Goal: Task Accomplishment & Management: Manage account settings

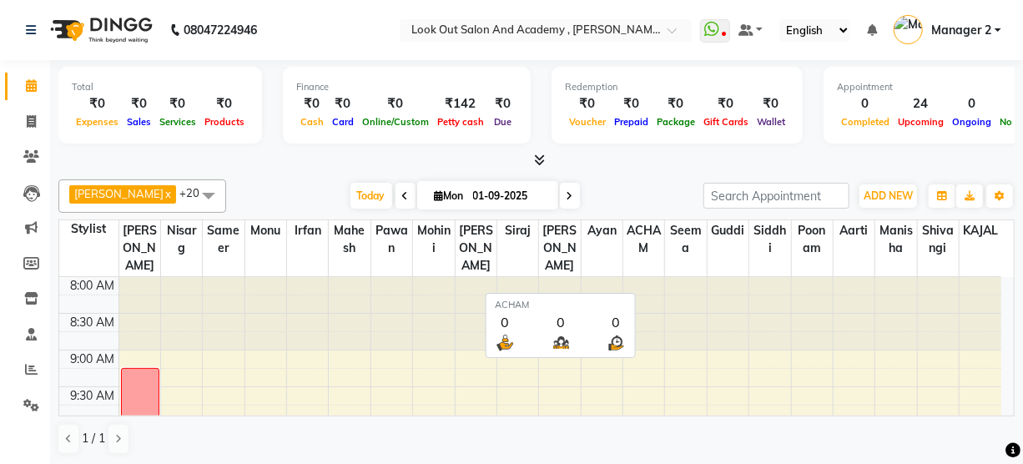
scroll to position [215, 0]
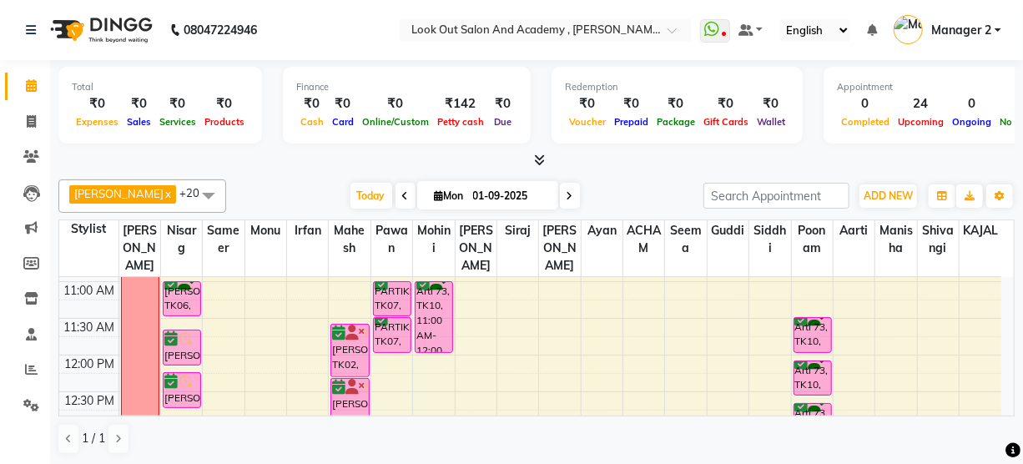
click at [560, 201] on span at bounding box center [570, 196] width 20 height 26
type input "02-09-2025"
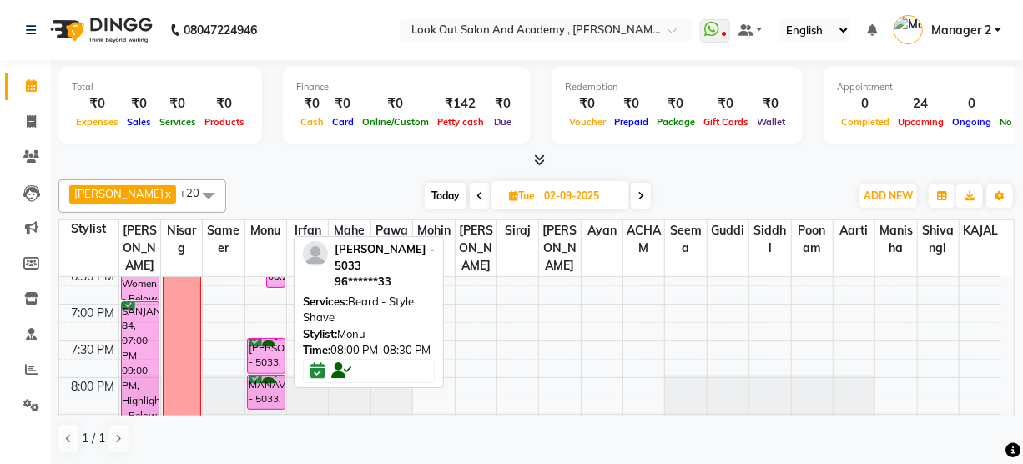
scroll to position [753, 0]
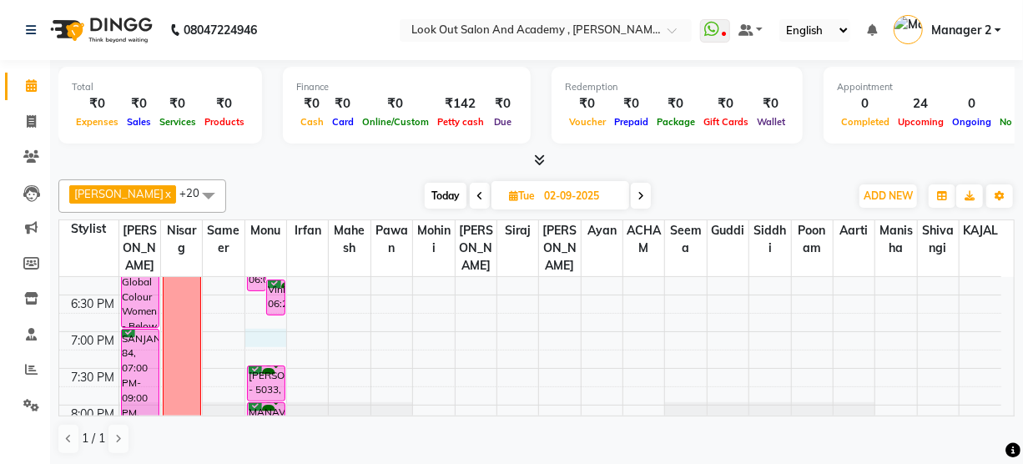
click at [262, 351] on div "8:00 AM 8:30 AM 9:00 AM 9:30 AM 10:00 AM 10:30 AM 11:00 AM 11:30 AM 12:00 PM 12…" at bounding box center [530, 74] width 942 height 1101
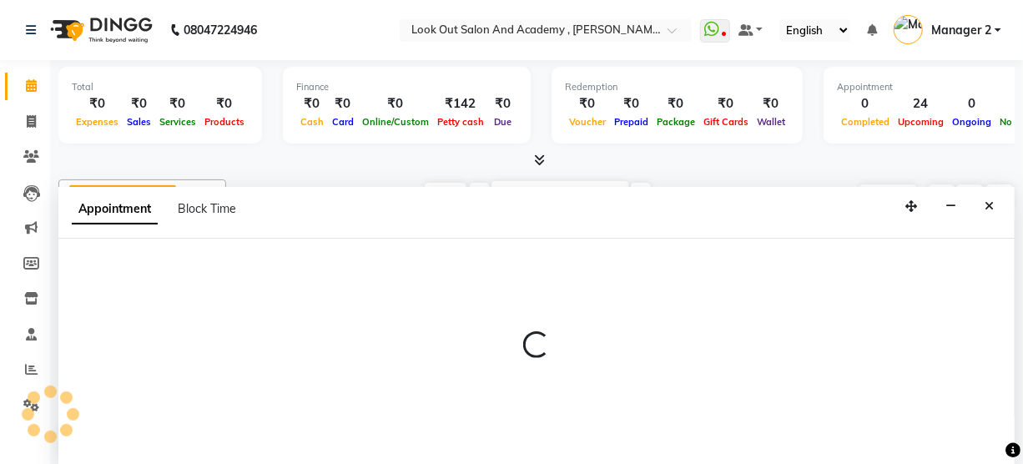
scroll to position [0, 0]
select select "28196"
select select "tentative"
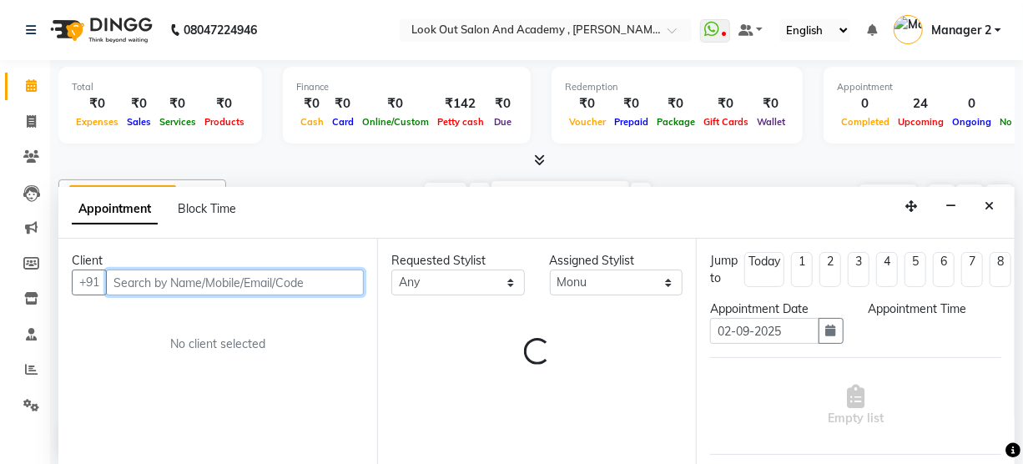
select select "1140"
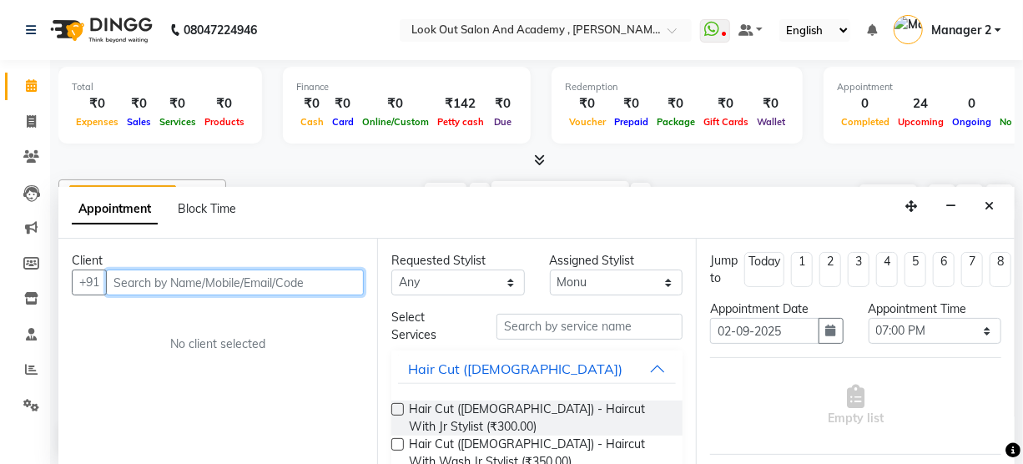
click at [215, 284] on input "text" at bounding box center [235, 283] width 258 height 26
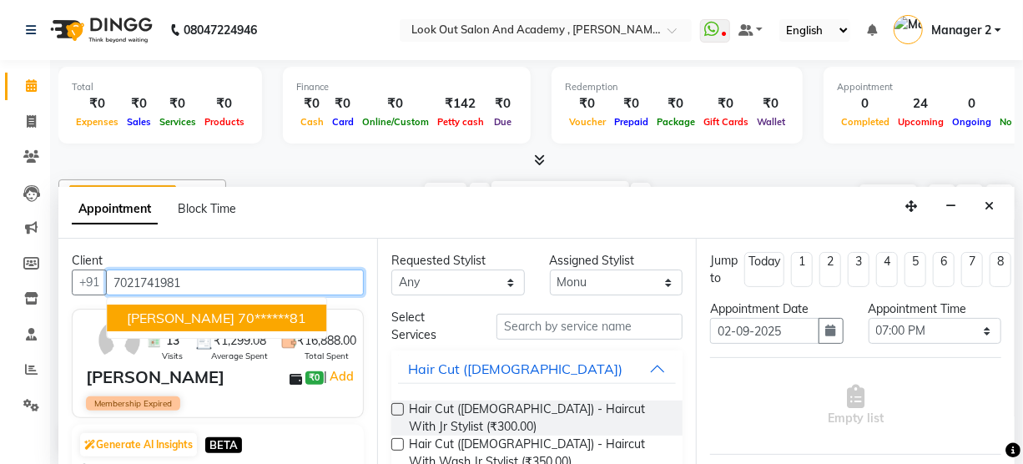
click at [186, 315] on span "[PERSON_NAME]" at bounding box center [181, 318] width 108 height 17
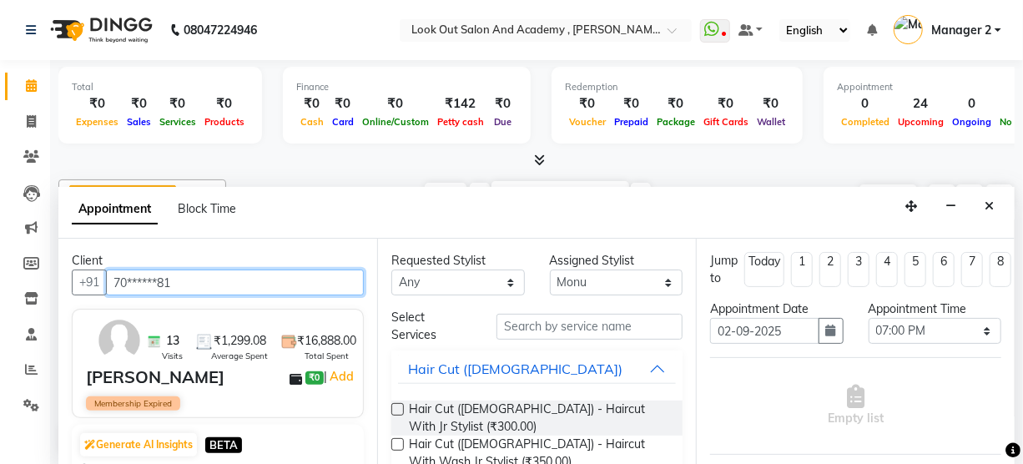
type input "70******81"
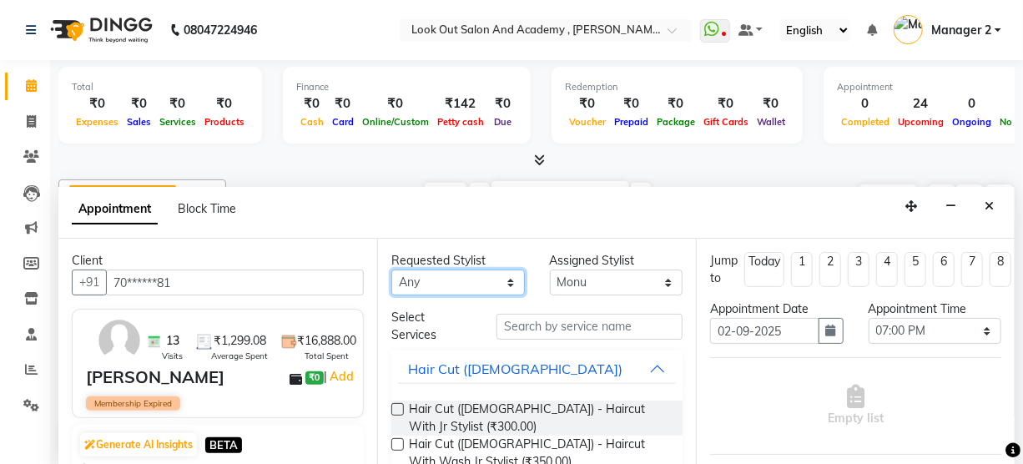
click at [476, 282] on select "Any [PERSON_NAME] [PERSON_NAME] [PERSON_NAME] [PERSON_NAME] KAJAL Mahesh [PERSO…" at bounding box center [458, 283] width 134 height 26
select select "28196"
click at [542, 325] on div "Requested Stylist Any [PERSON_NAME] [PERSON_NAME] [PERSON_NAME] [PERSON_NAME] K…" at bounding box center [536, 352] width 319 height 227
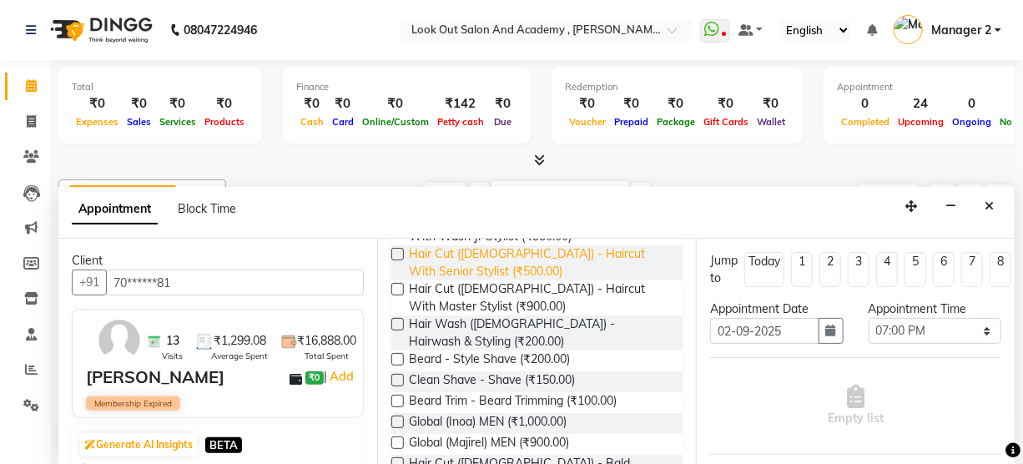
scroll to position [227, 0]
click at [503, 260] on span "Hair Cut ([DEMOGRAPHIC_DATA]) - Haircut With Senior Stylist (₹500.00)" at bounding box center [539, 261] width 260 height 35
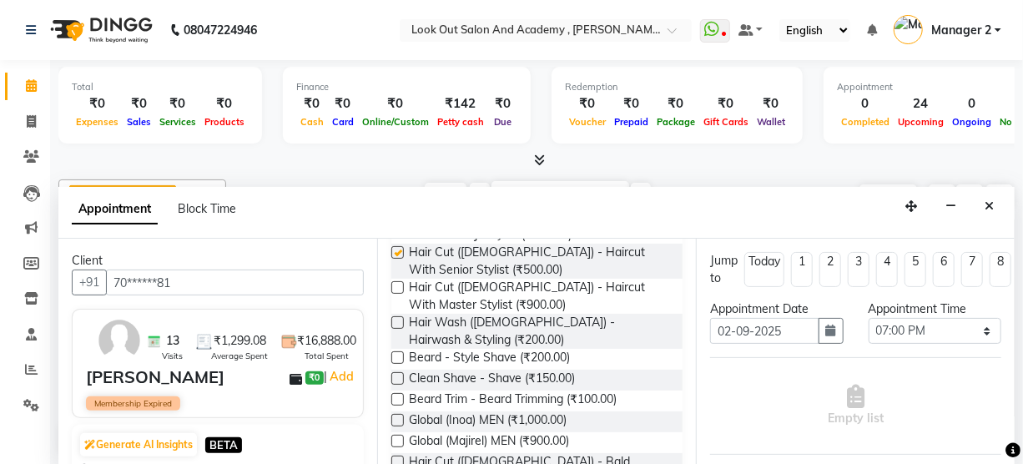
checkbox input "false"
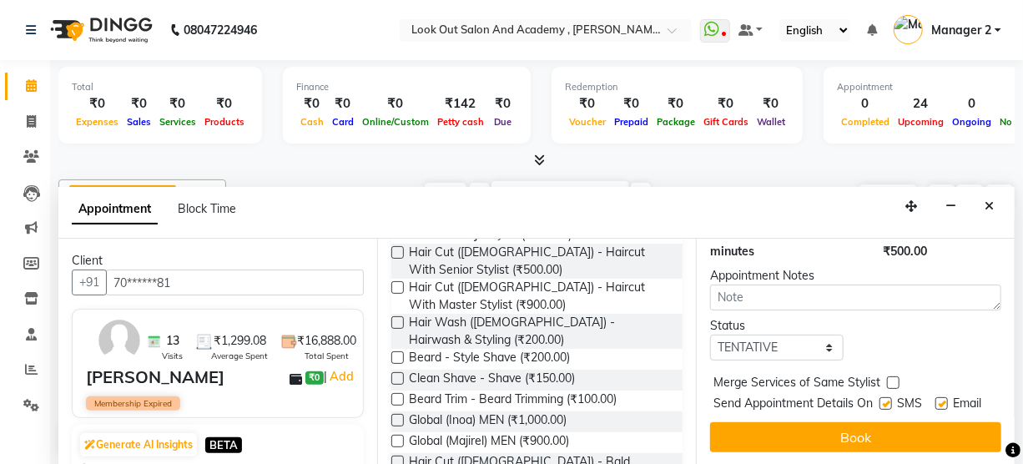
scroll to position [274, 0]
click at [784, 335] on select "Select TENTATIVE CONFIRM UPCOMING" at bounding box center [777, 348] width 134 height 26
select select "confirm booking"
click at [710, 335] on select "Select TENTATIVE CONFIRM UPCOMING" at bounding box center [777, 348] width 134 height 26
click at [879, 397] on label at bounding box center [885, 403] width 13 height 13
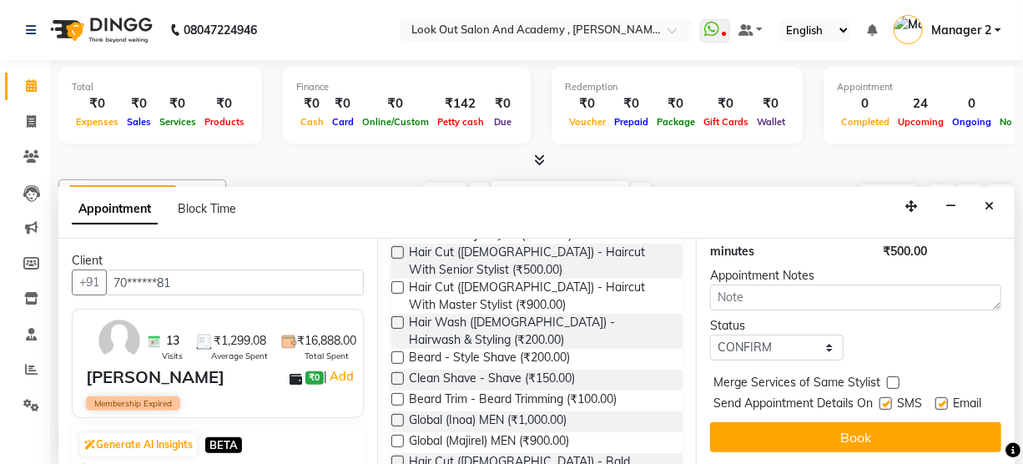
click at [879, 400] on input "checkbox" at bounding box center [884, 405] width 11 height 11
checkbox input "false"
click at [935, 397] on label at bounding box center [941, 403] width 13 height 13
click at [935, 400] on input "checkbox" at bounding box center [940, 405] width 11 height 11
checkbox input "false"
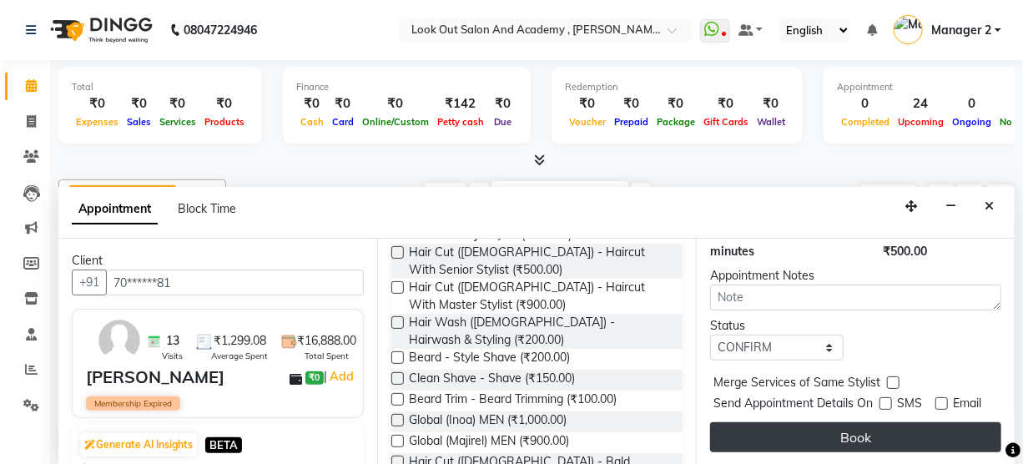
click at [867, 422] on button "Book" at bounding box center [855, 437] width 291 height 30
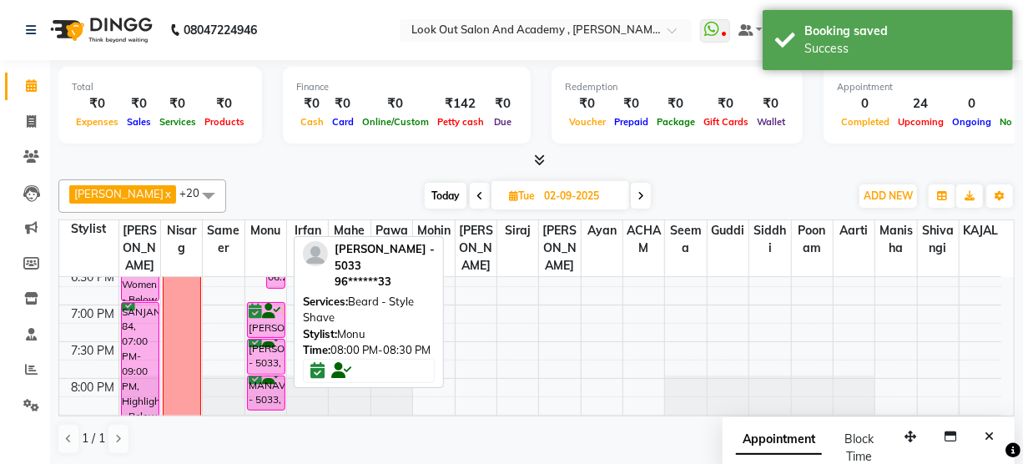
scroll to position [753, 0]
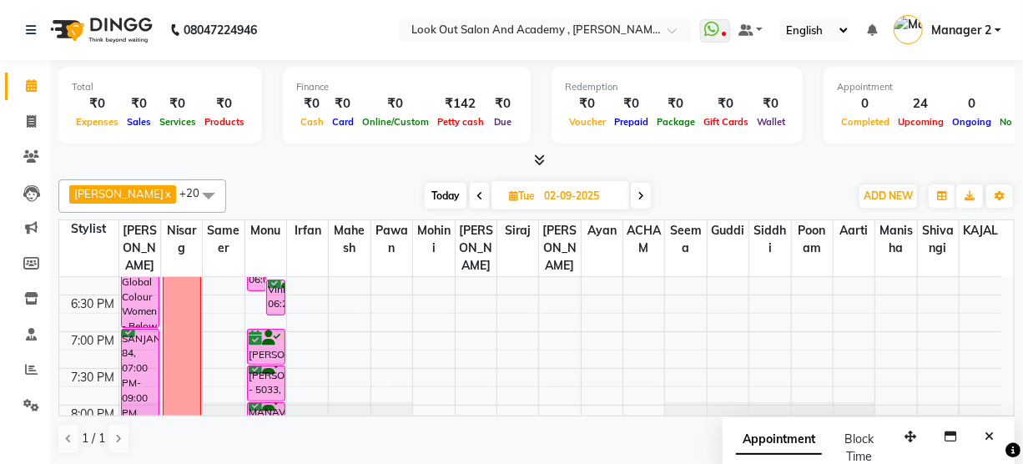
click at [447, 198] on span "Today" at bounding box center [446, 196] width 42 height 26
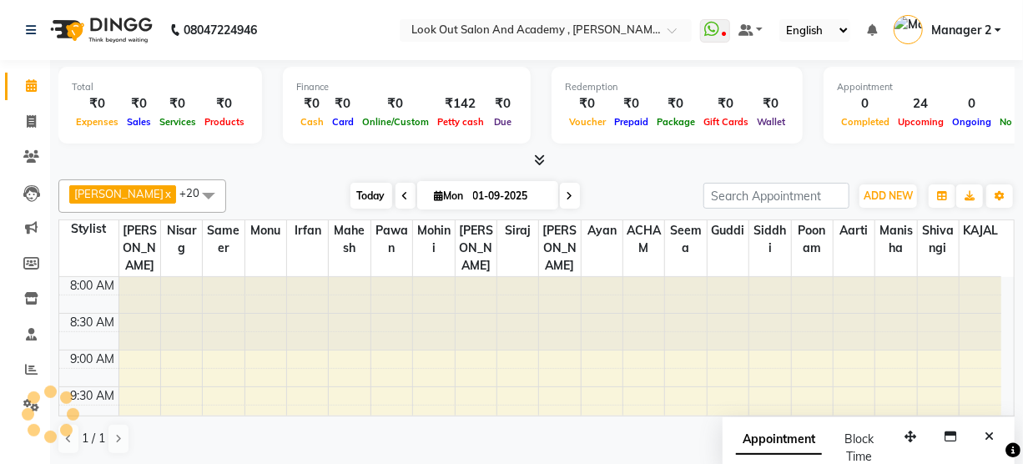
scroll to position [146, 0]
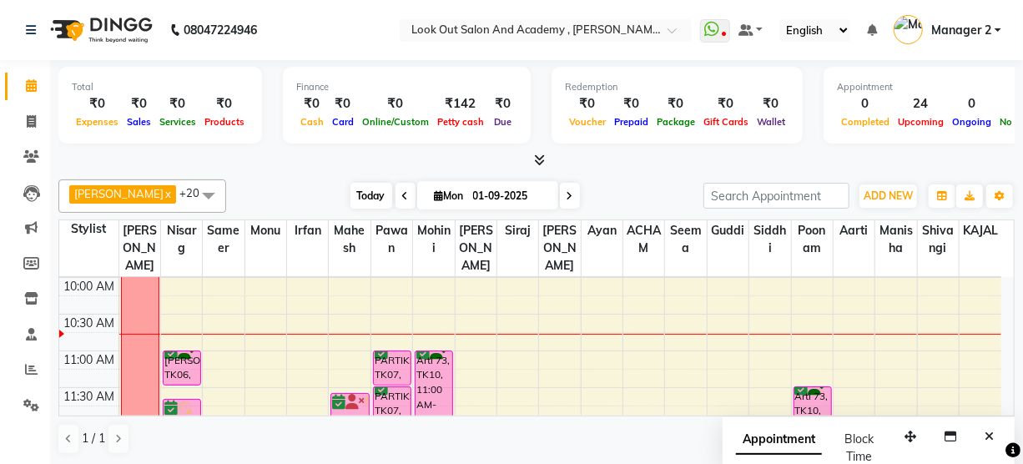
click at [350, 198] on span "Today" at bounding box center [371, 196] width 42 height 26
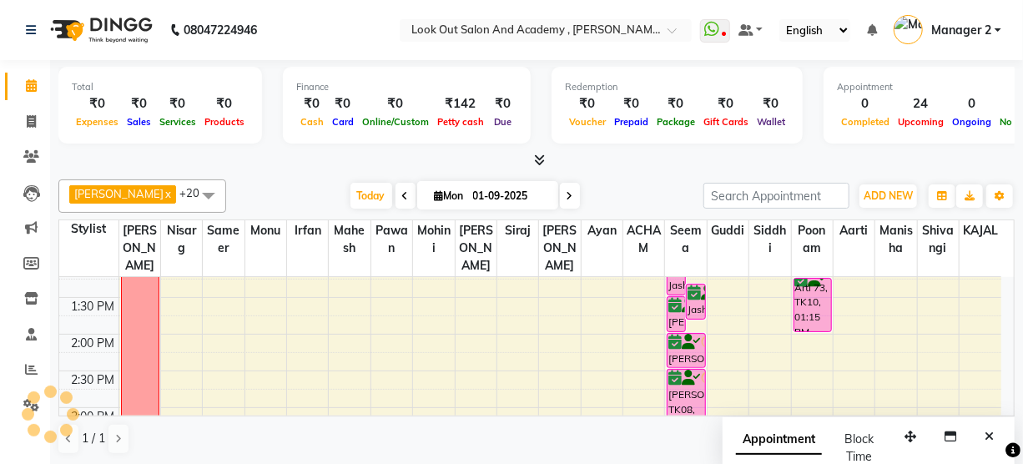
scroll to position [450, 0]
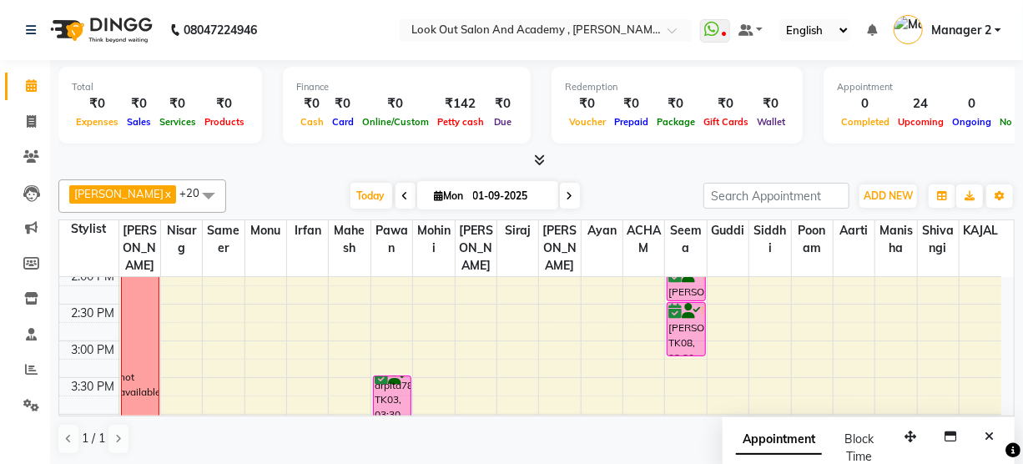
click at [560, 199] on span at bounding box center [570, 196] width 20 height 26
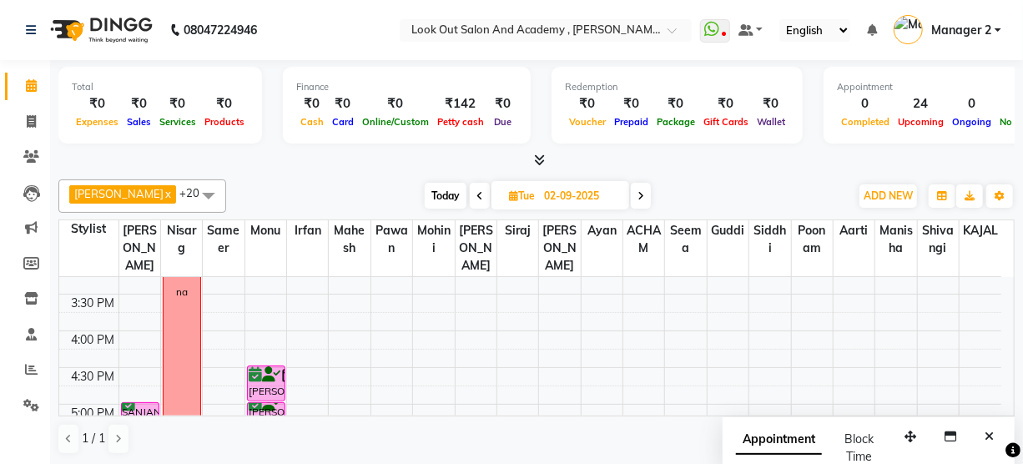
scroll to position [455, 0]
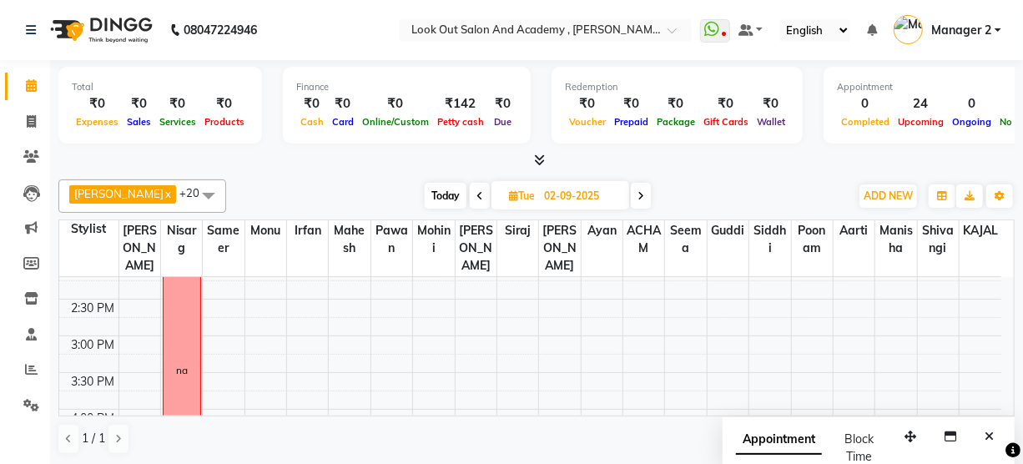
click at [434, 187] on span "Today" at bounding box center [446, 196] width 42 height 26
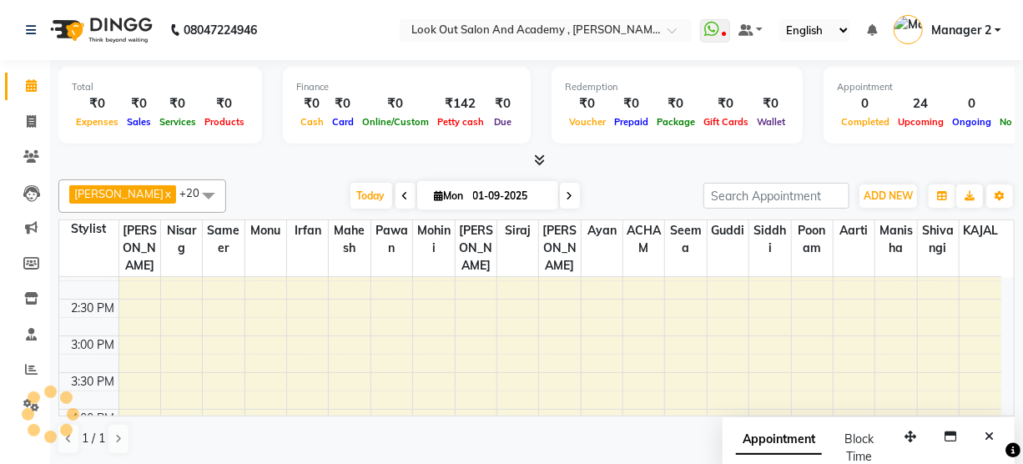
scroll to position [146, 0]
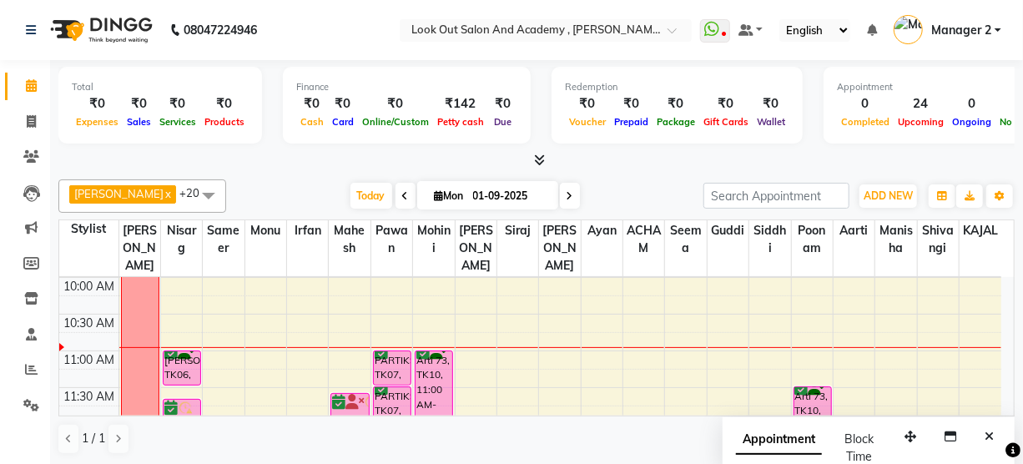
click at [567, 194] on icon at bounding box center [570, 196] width 7 height 10
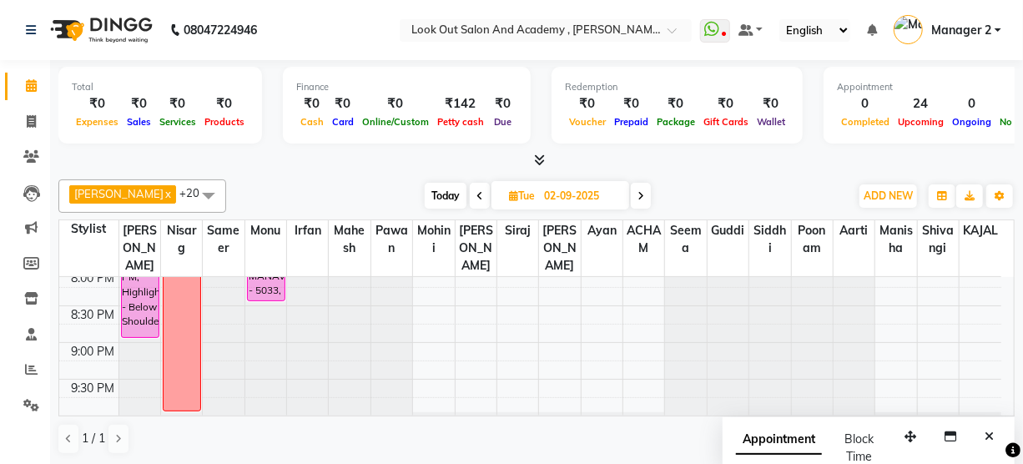
scroll to position [975, 0]
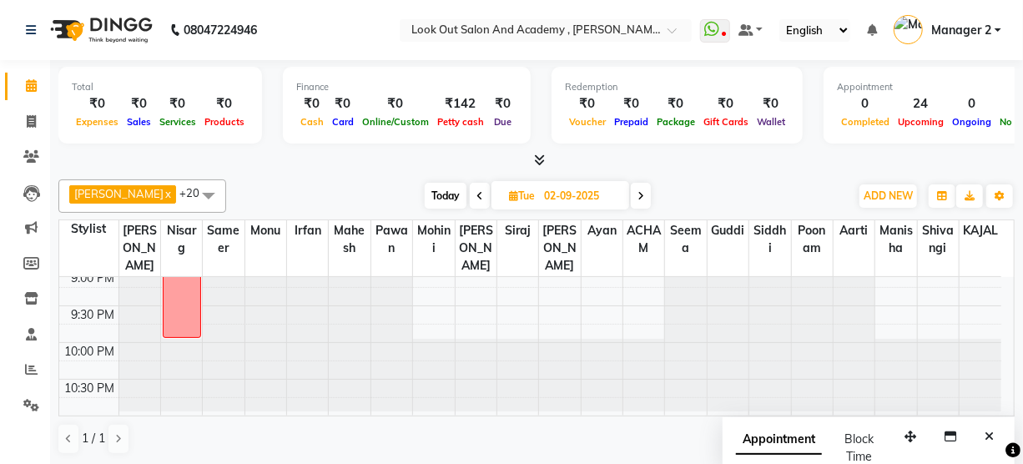
click at [432, 194] on span "Today" at bounding box center [446, 196] width 42 height 26
type input "01-09-2025"
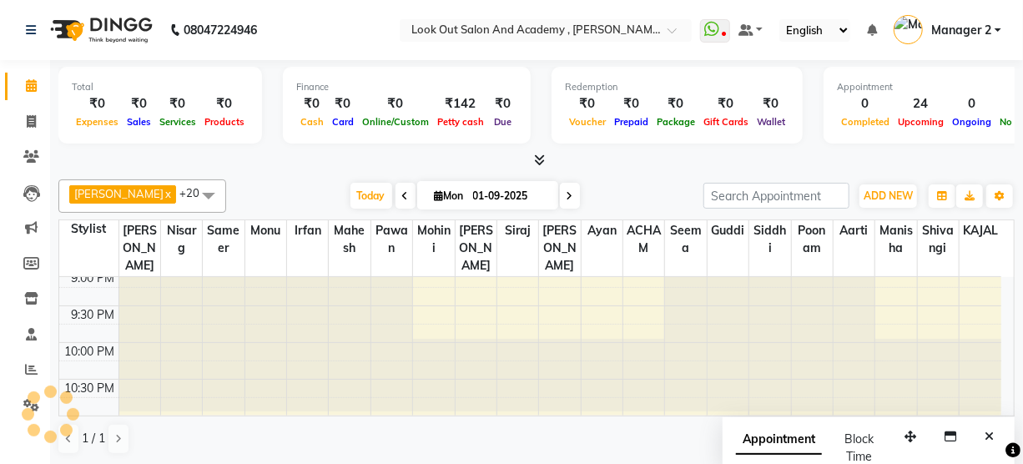
scroll to position [146, 0]
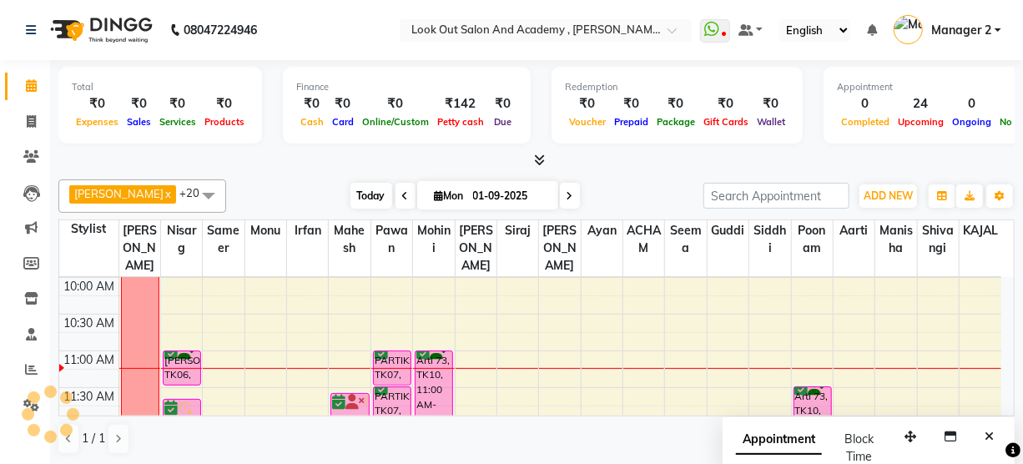
click at [350, 202] on span "Today" at bounding box center [371, 196] width 42 height 26
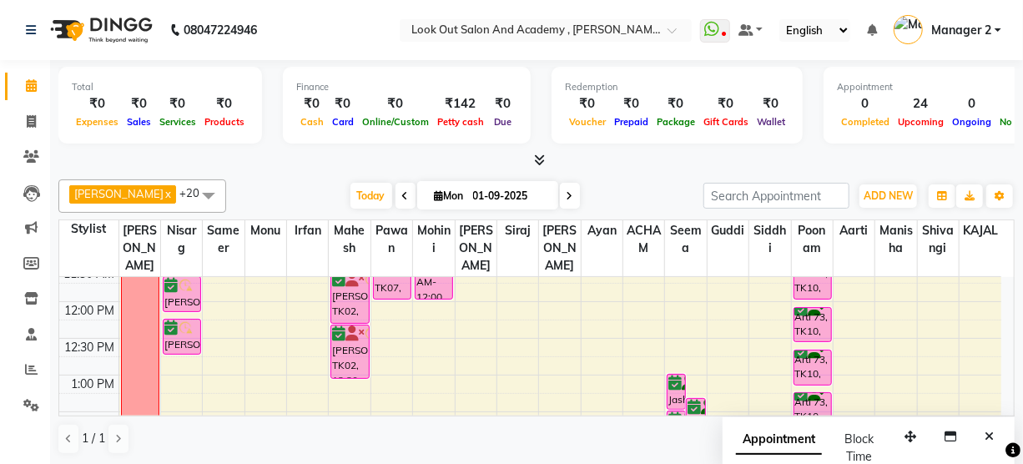
scroll to position [295, 0]
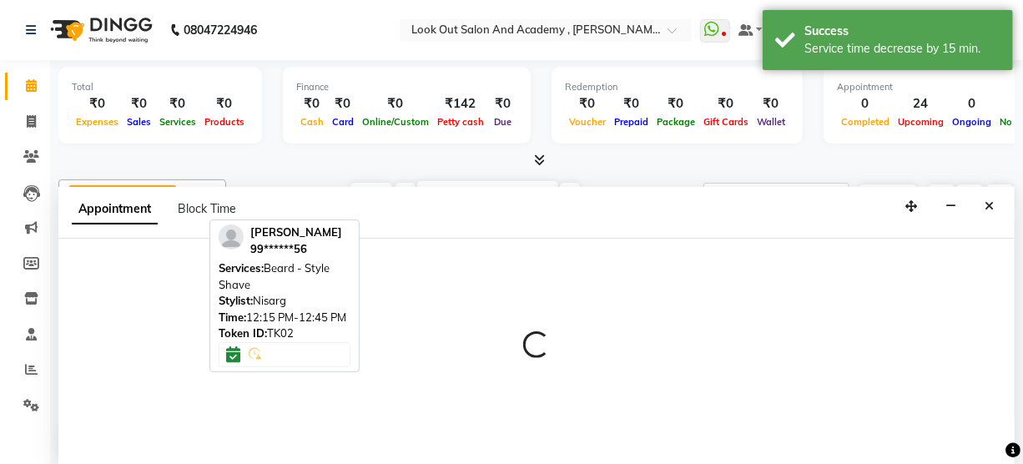
scroll to position [0, 0]
select select "28198"
select select "tentative"
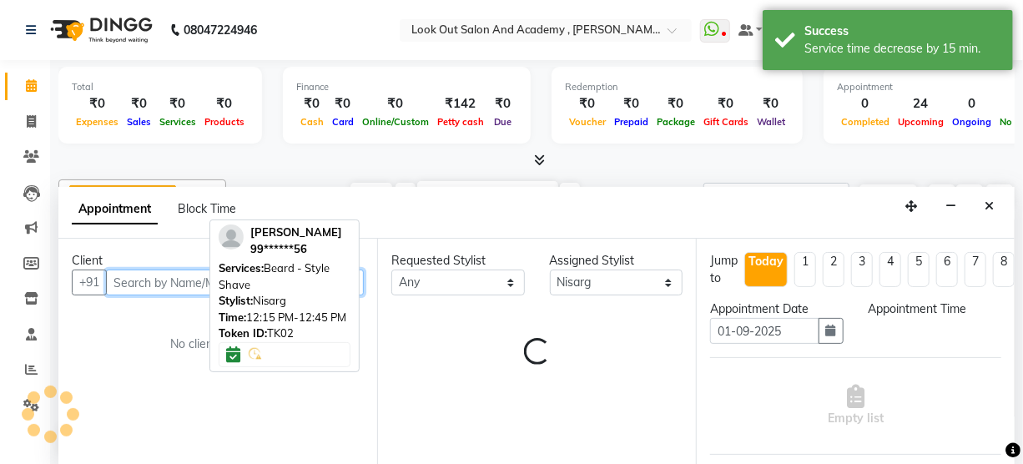
select select "780"
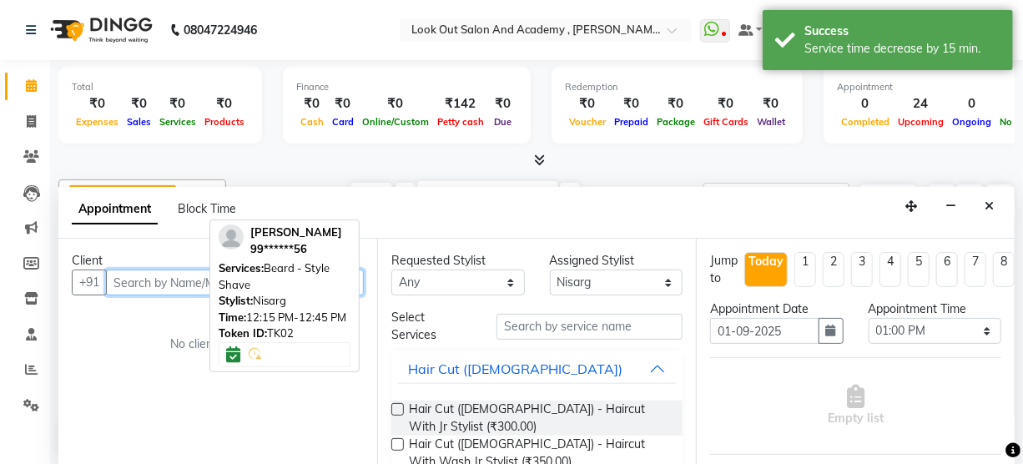
click at [159, 289] on input "text" at bounding box center [235, 283] width 258 height 26
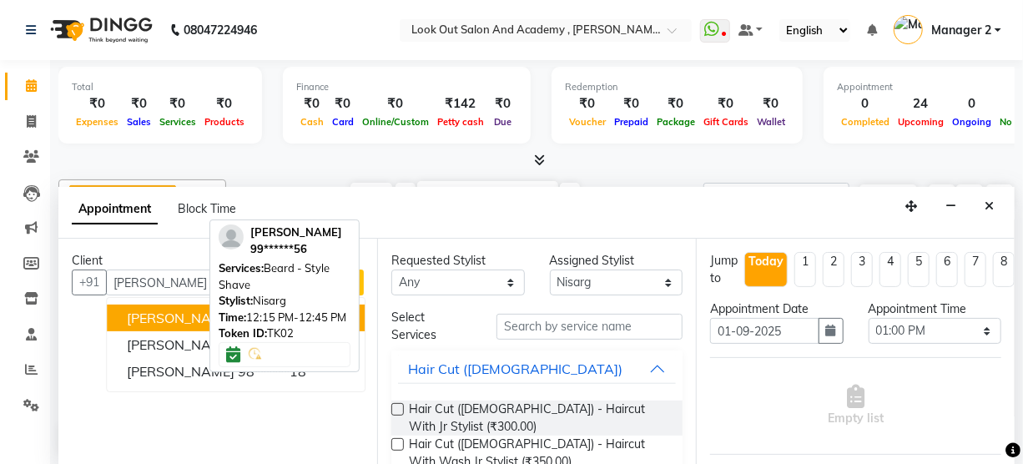
click at [417, 184] on span "[DATE]" at bounding box center [487, 195] width 141 height 28
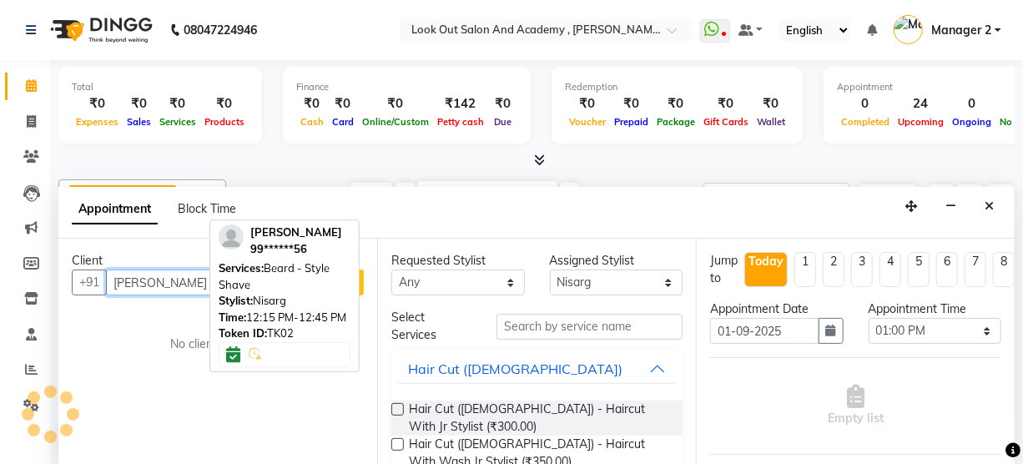
click at [199, 284] on input "[PERSON_NAME] meh" at bounding box center [200, 283] width 189 height 26
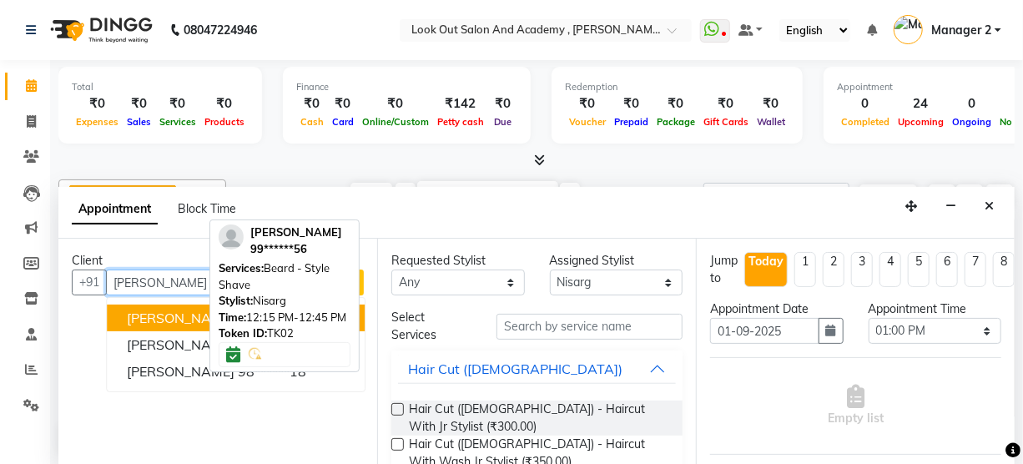
drag, startPoint x: 189, startPoint y: 275, endPoint x: 0, endPoint y: 288, distance: 189.0
click at [0, 287] on app-home "08047224946 Select Location × Look Out Salon And Academy , [PERSON_NAME][GEOGRA…" at bounding box center [511, 233] width 1023 height 466
click at [134, 321] on span "[PERSON_NAME] 0BAL" at bounding box center [200, 318] width 146 height 17
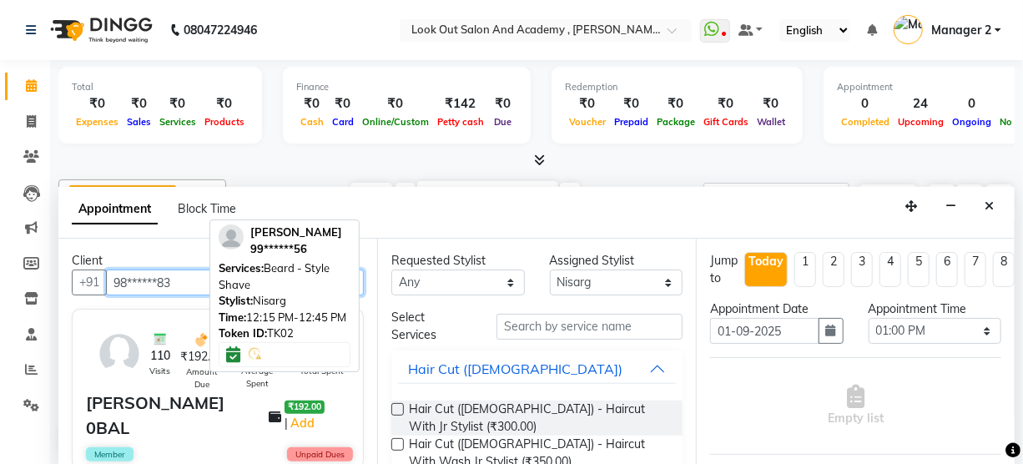
type input "98******83"
drag, startPoint x: 479, startPoint y: 253, endPoint x: 472, endPoint y: 289, distance: 36.5
click at [479, 255] on div "Requested Stylist" at bounding box center [458, 261] width 134 height 18
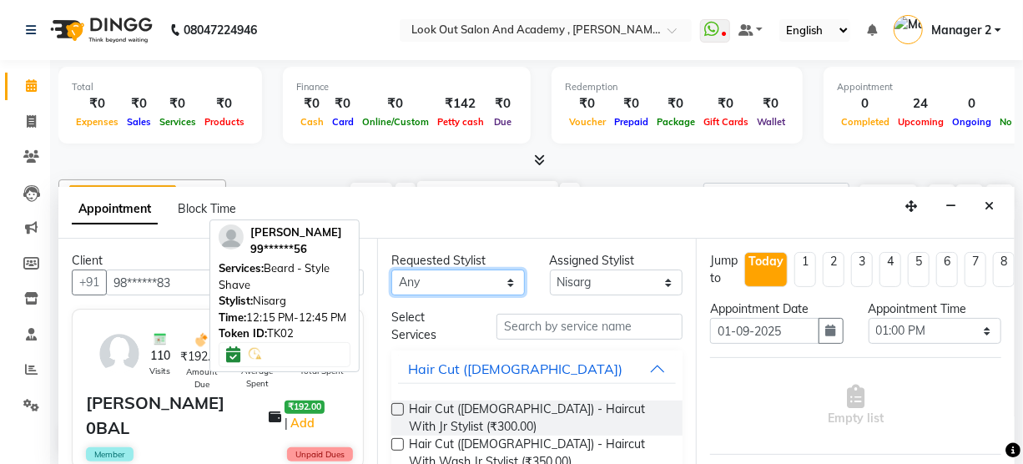
click at [471, 290] on select "Any [PERSON_NAME] [PERSON_NAME] [PERSON_NAME] [PERSON_NAME] KAJAL Mahesh [PERSO…" at bounding box center [458, 283] width 134 height 26
select select "28198"
click at [552, 342] on div "Requested Stylist Any [PERSON_NAME] [PERSON_NAME] [PERSON_NAME] [PERSON_NAME] K…" at bounding box center [536, 352] width 319 height 227
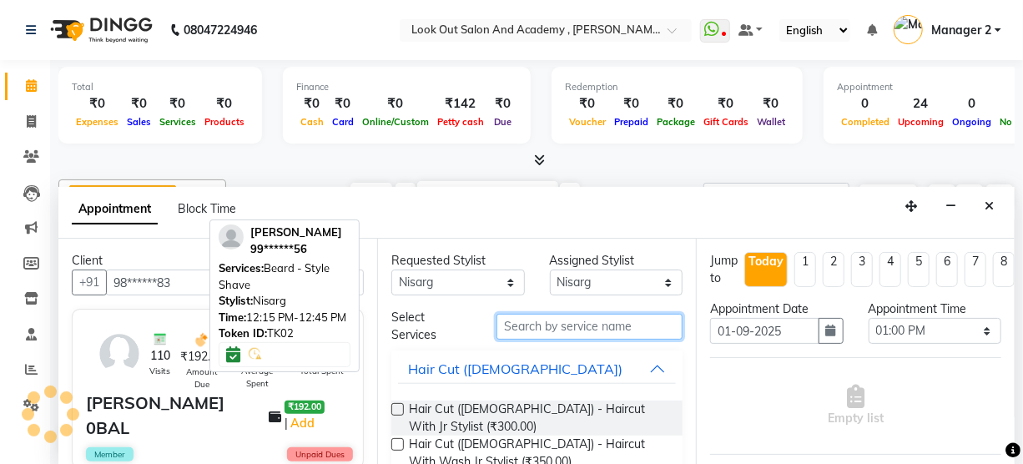
click at [550, 327] on input "text" at bounding box center [589, 327] width 186 height 26
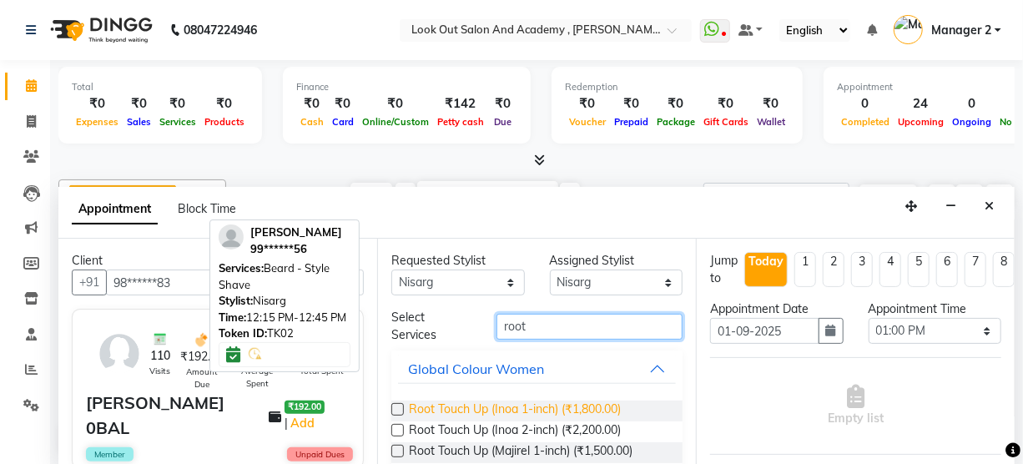
type input "root"
click at [532, 404] on span "Root Touch Up (Inoa 1-inch) (₹1,800.00)" at bounding box center [515, 411] width 212 height 21
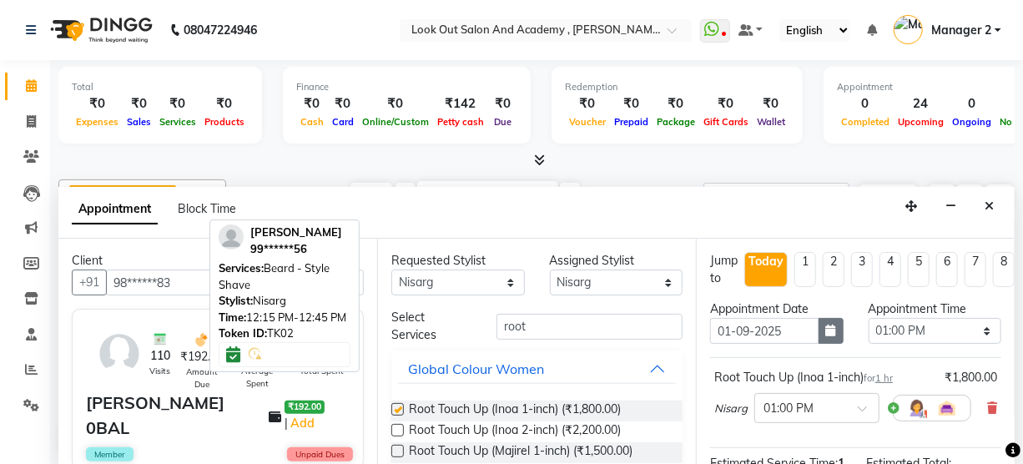
checkbox input "false"
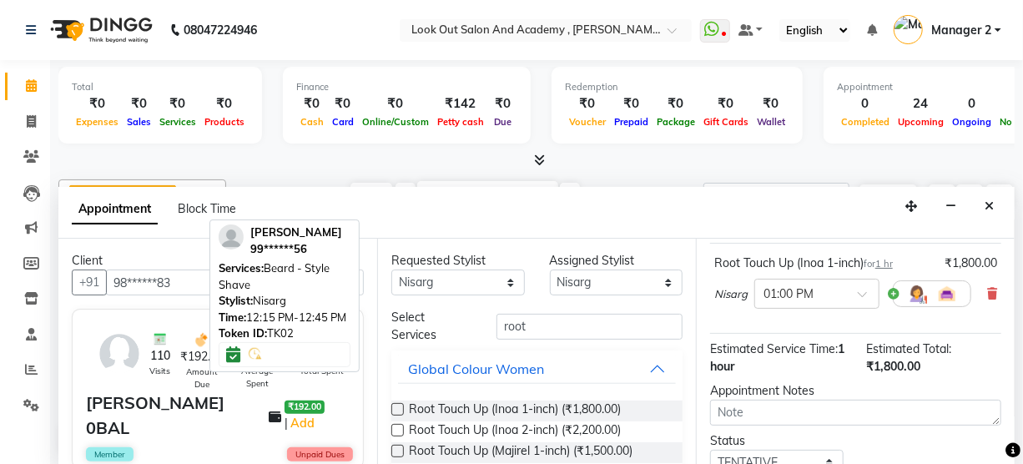
scroll to position [227, 0]
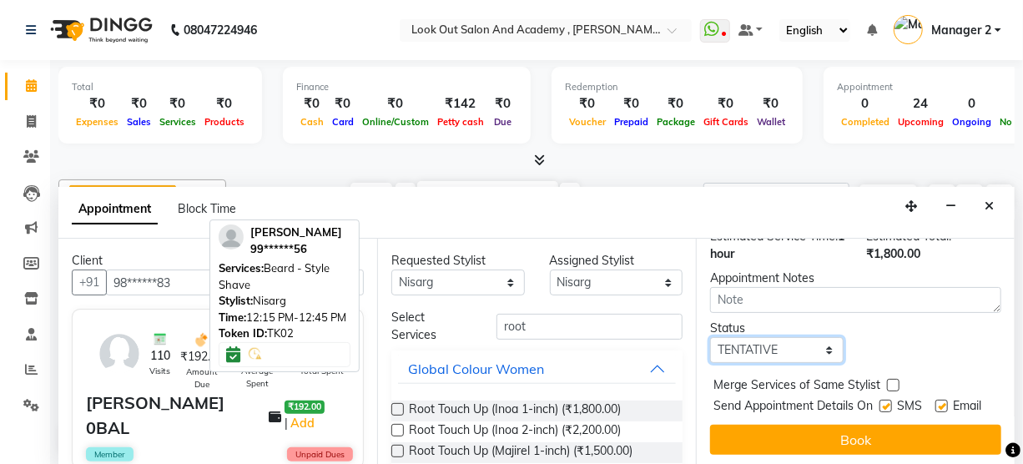
click at [768, 350] on select "Select TENTATIVE CONFIRM CHECK-IN UPCOMING" at bounding box center [777, 350] width 134 height 26
select select "confirm booking"
click at [710, 337] on select "Select TENTATIVE CONFIRM CHECK-IN UPCOMING" at bounding box center [777, 350] width 134 height 26
click at [879, 404] on label at bounding box center [885, 406] width 13 height 13
click at [879, 404] on input "checkbox" at bounding box center [884, 407] width 11 height 11
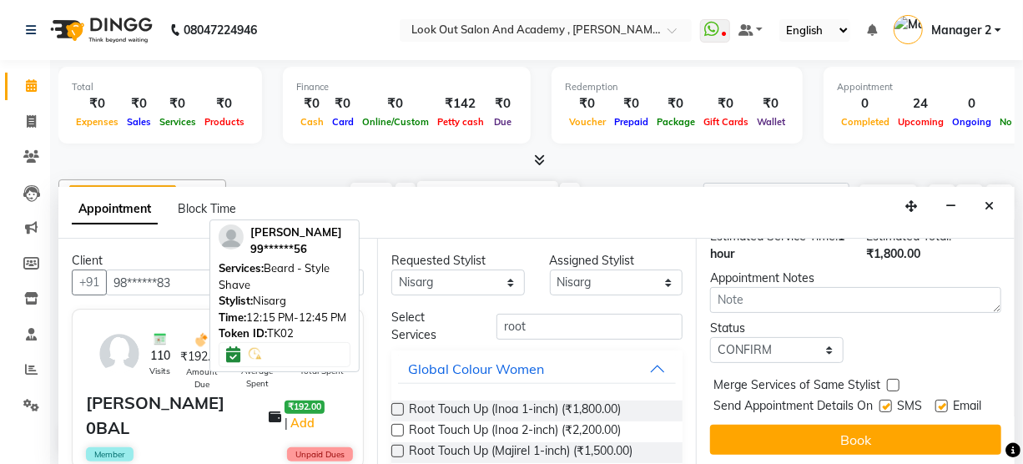
checkbox input "false"
click at [935, 403] on label at bounding box center [941, 406] width 13 height 13
click at [935, 403] on input "checkbox" at bounding box center [940, 407] width 11 height 11
checkbox input "false"
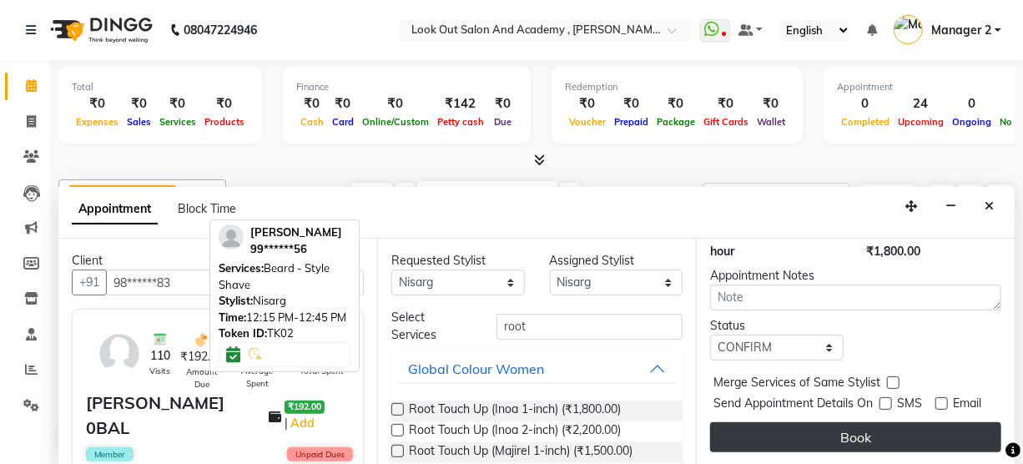
scroll to position [256, 0]
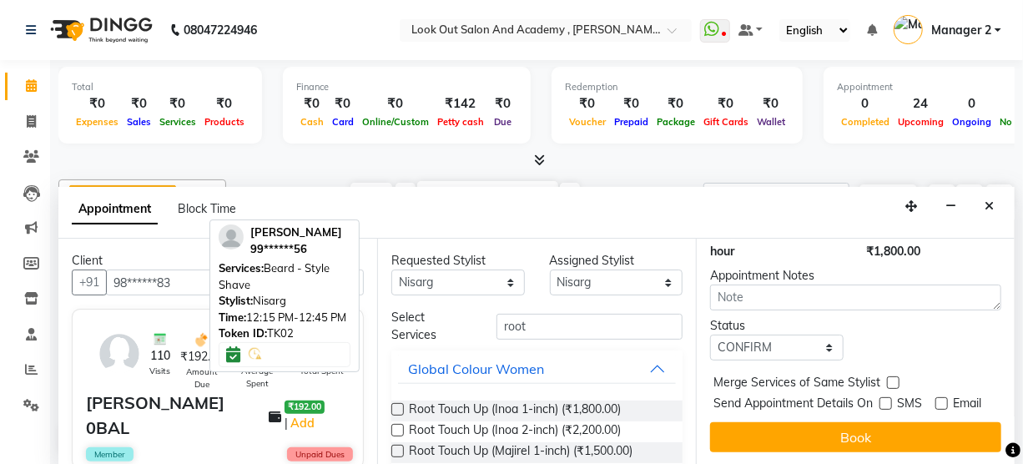
click at [909, 422] on button "Book" at bounding box center [855, 437] width 291 height 30
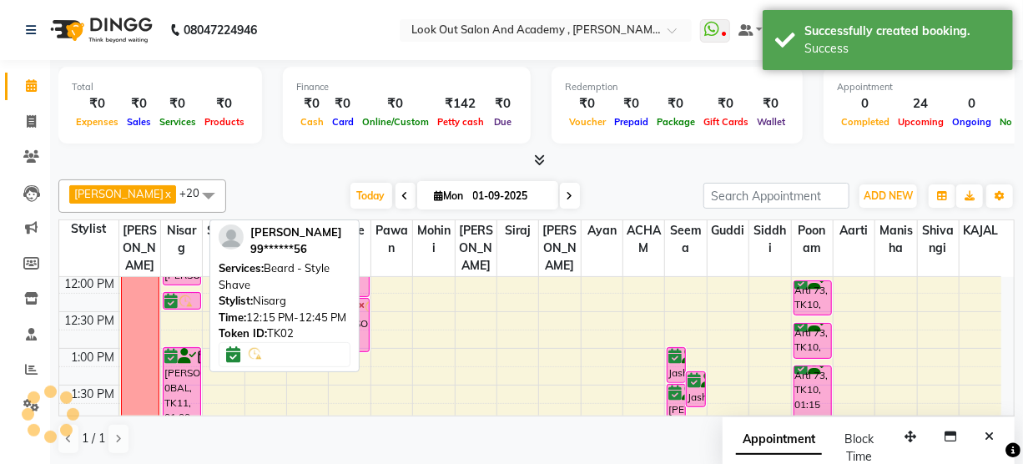
scroll to position [0, 0]
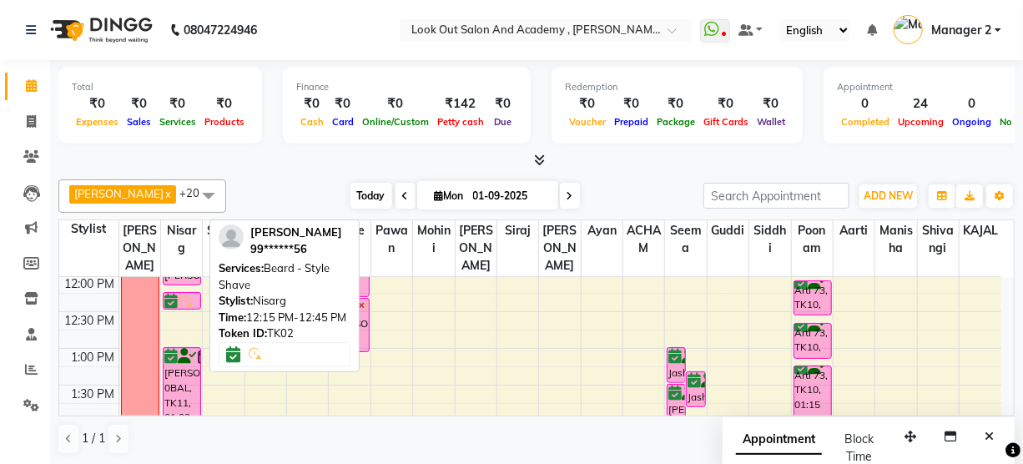
click at [350, 193] on span "Today" at bounding box center [371, 196] width 42 height 26
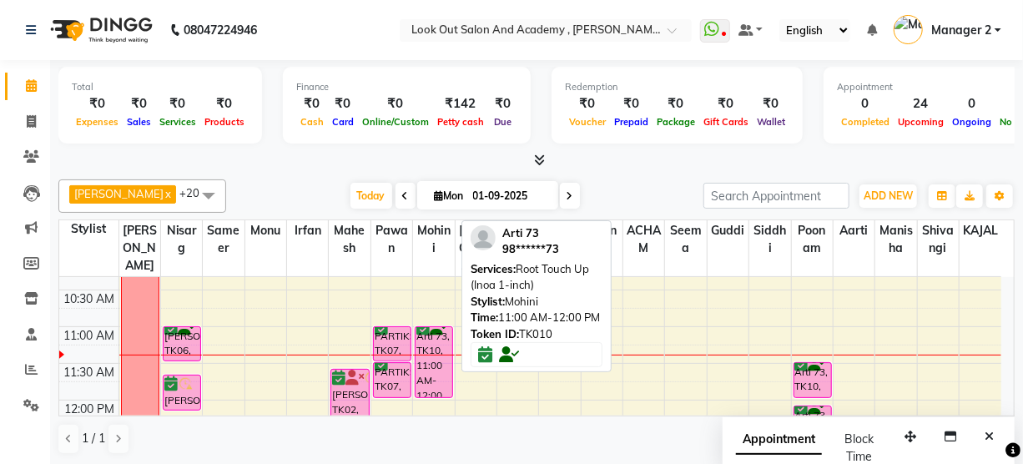
scroll to position [144, 0]
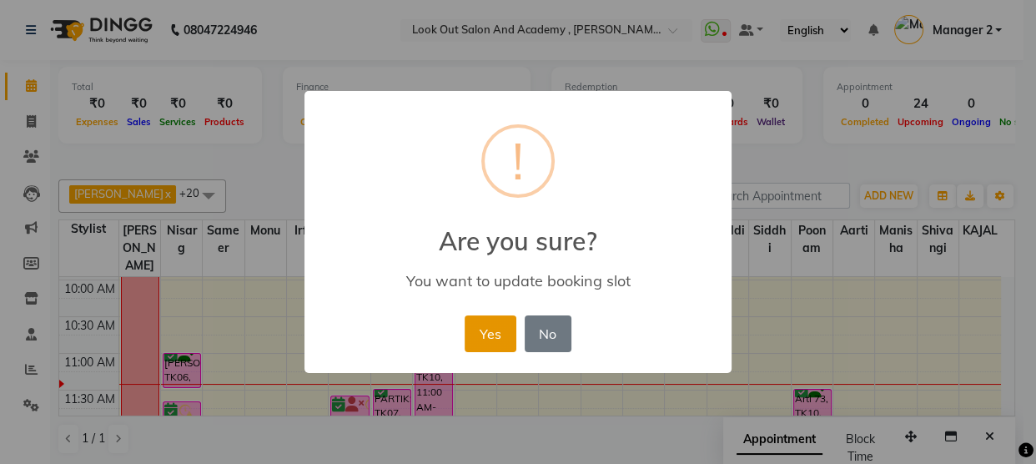
click at [484, 331] on button "Yes" at bounding box center [490, 333] width 51 height 37
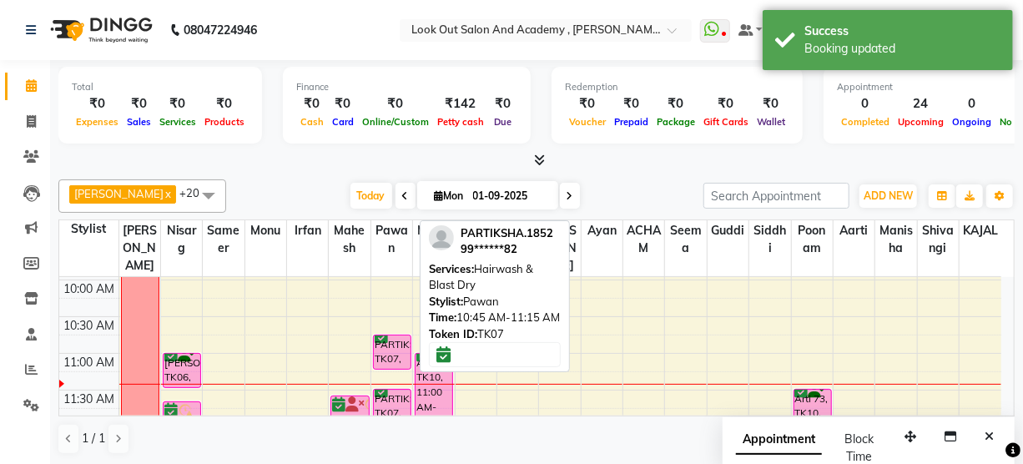
click at [390, 366] on div "PARTIKSHA.1852, TK07, 10:45 AM-11:15 AM, Hairwash & Blast Dry" at bounding box center [392, 351] width 37 height 33
click at [385, 369] on div "PARTIKSHA.1852, TK07, 10:45 AM-11:15 AM, Hairwash & Blast Dry" at bounding box center [392, 351] width 37 height 33
select select "6"
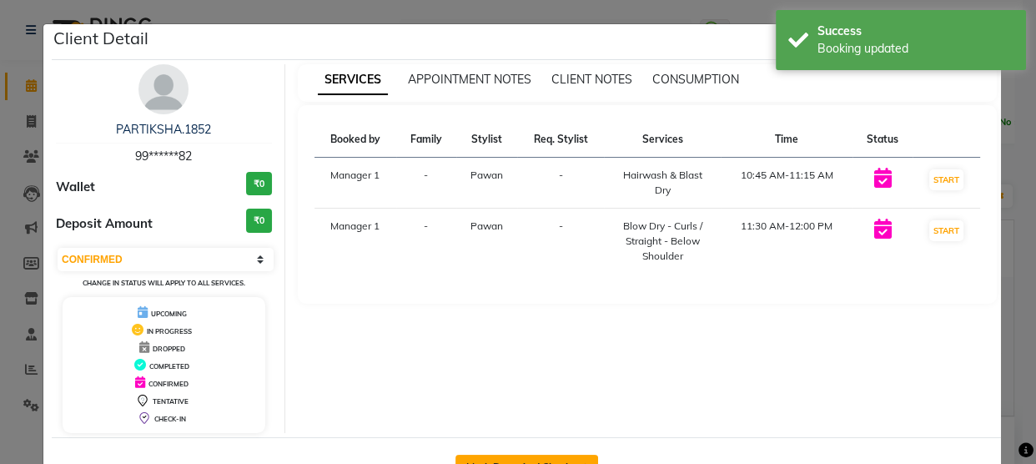
click at [496, 458] on button "Mark Done And Checkout" at bounding box center [527, 468] width 143 height 27
select select "service"
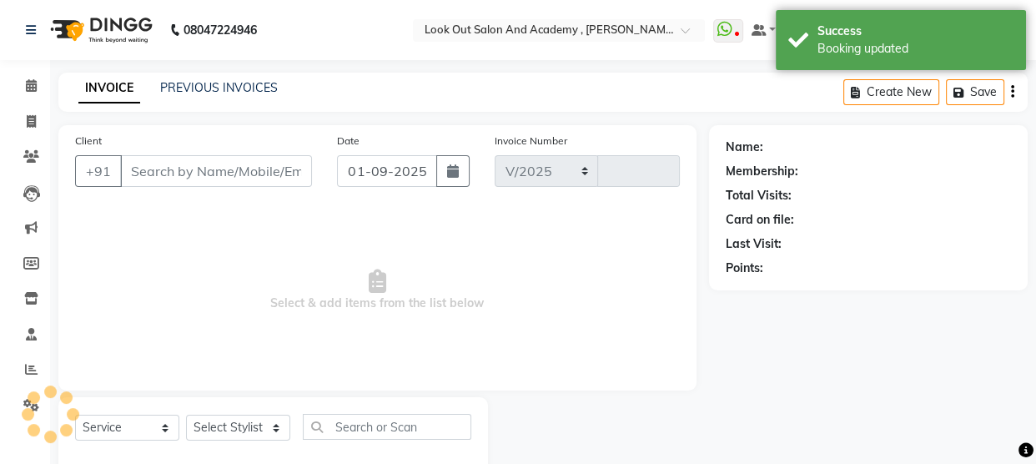
select select "4708"
type input "11564"
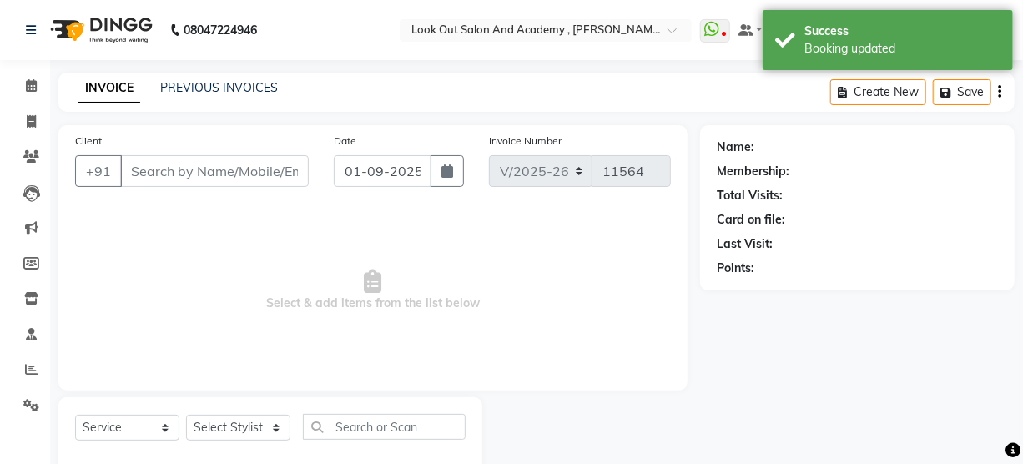
type input "99******82"
select select "28202"
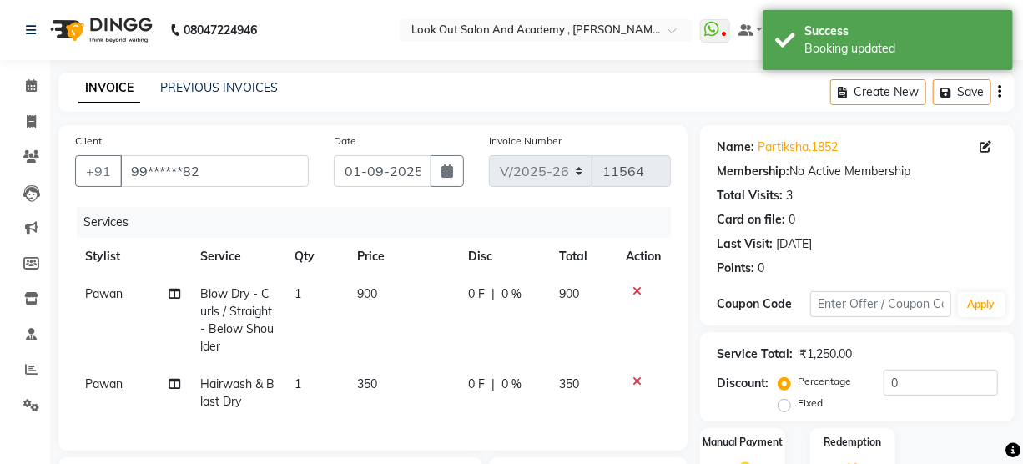
drag, startPoint x: 496, startPoint y: 462, endPoint x: 383, endPoint y: 394, distance: 132.5
click at [383, 398] on td "350" at bounding box center [403, 392] width 110 height 55
select select "28202"
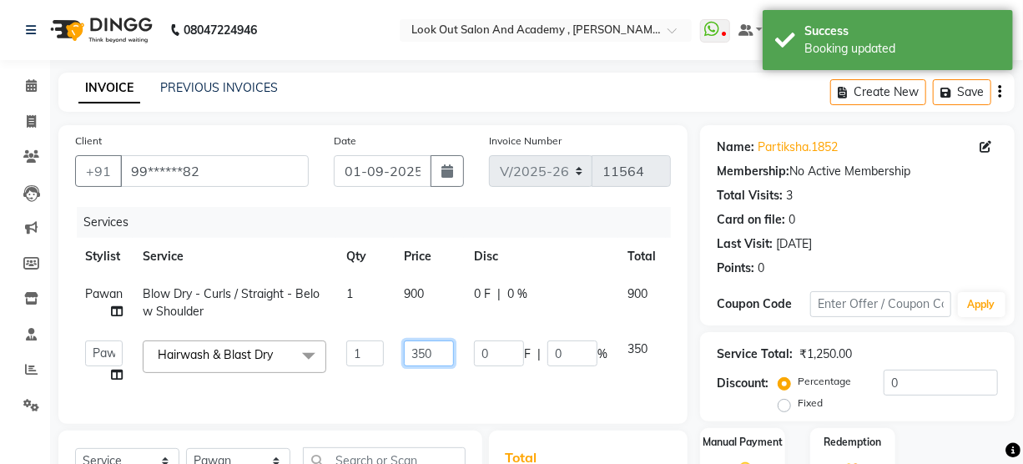
drag, startPoint x: 419, startPoint y: 357, endPoint x: 402, endPoint y: 357, distance: 16.7
click at [402, 357] on td "350" at bounding box center [429, 361] width 70 height 63
type input "450"
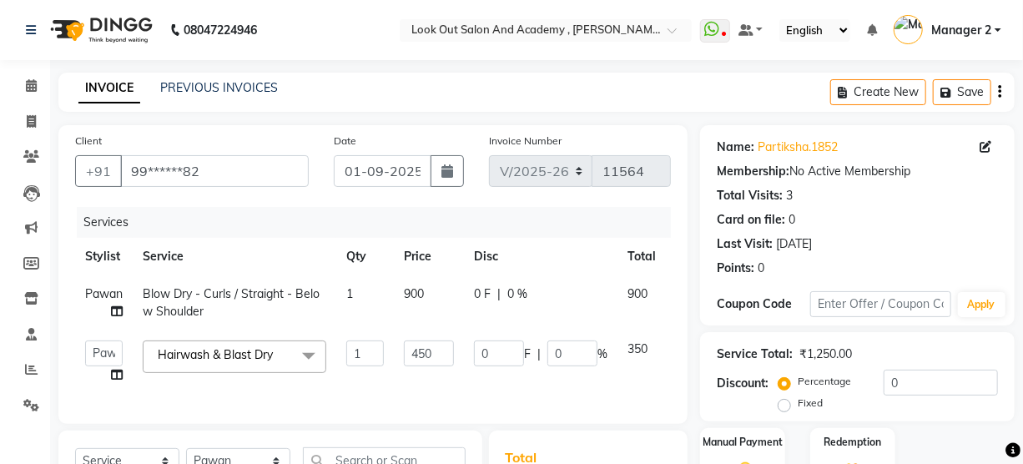
click at [385, 315] on tr "Pawan Blow Dry - Curls / Straight - Below Shoulder 1 900 0 F | 0 % 900" at bounding box center [398, 302] width 646 height 55
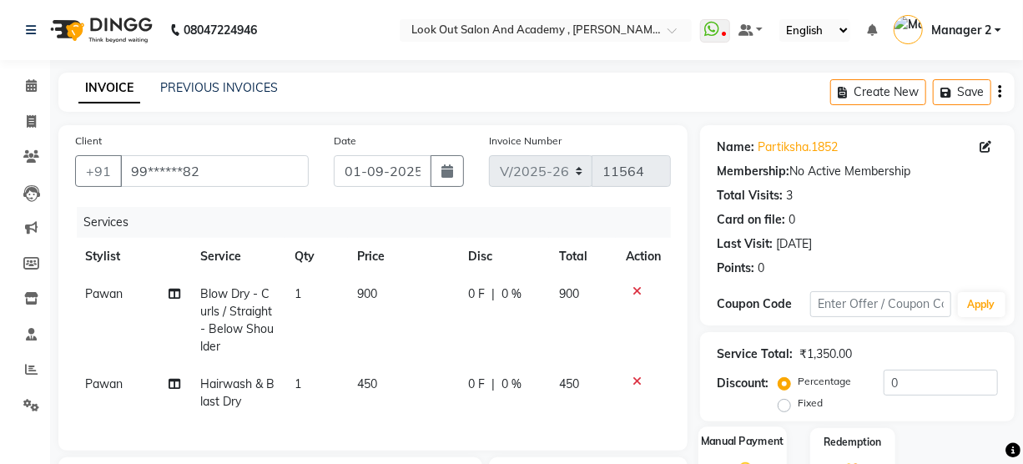
scroll to position [227, 0]
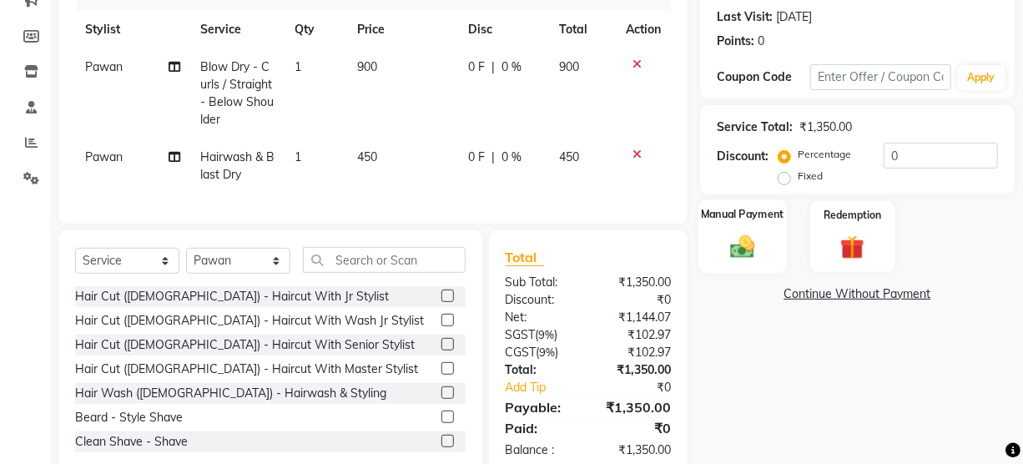
click at [744, 249] on img at bounding box center [743, 246] width 40 height 28
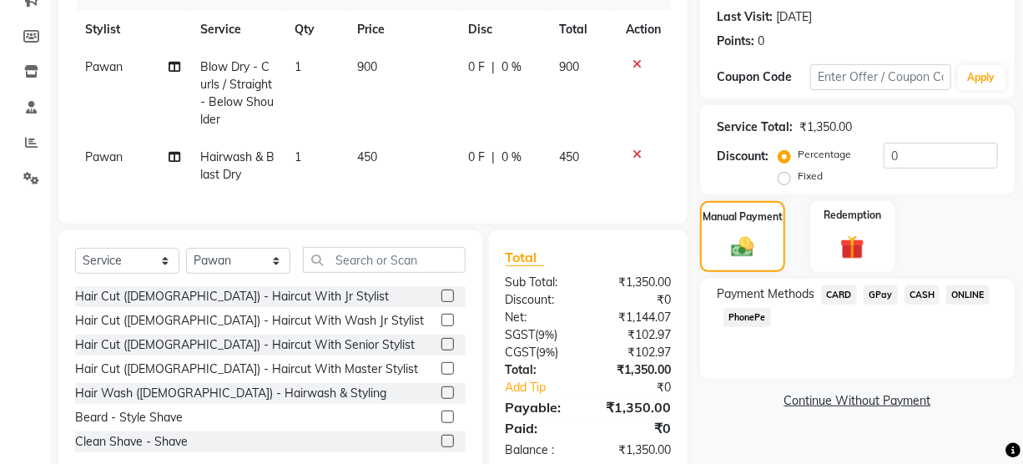
click at [871, 296] on span "GPay" at bounding box center [881, 294] width 34 height 19
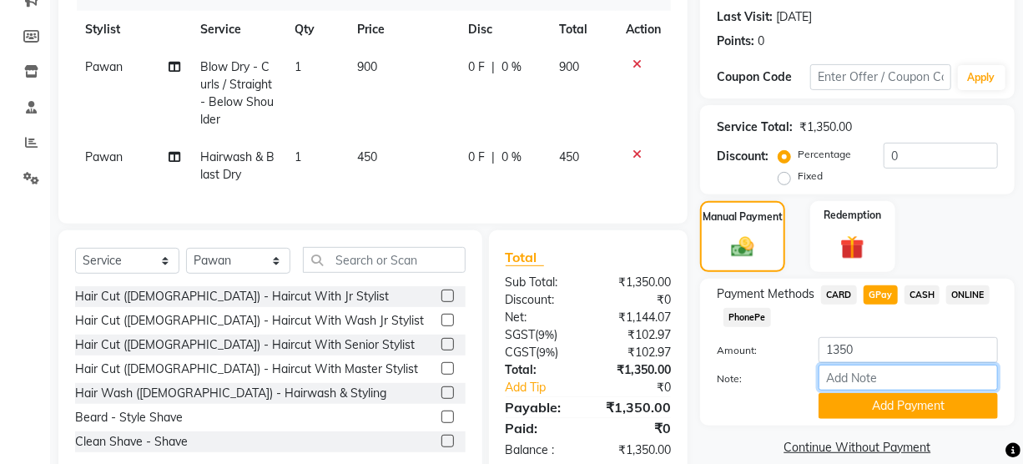
click at [887, 370] on input "Note:" at bounding box center [908, 378] width 179 height 26
click at [839, 299] on span "CARD" at bounding box center [839, 294] width 36 height 19
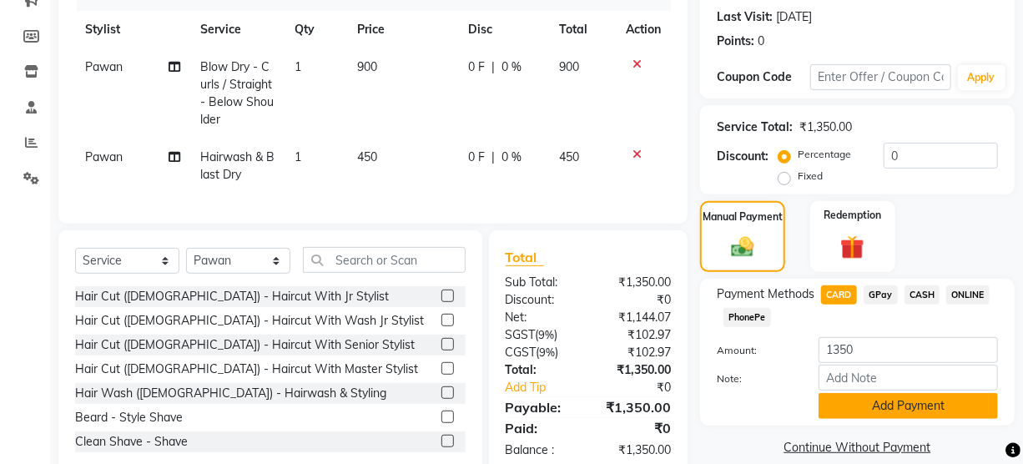
click at [860, 416] on button "Add Payment" at bounding box center [908, 406] width 179 height 26
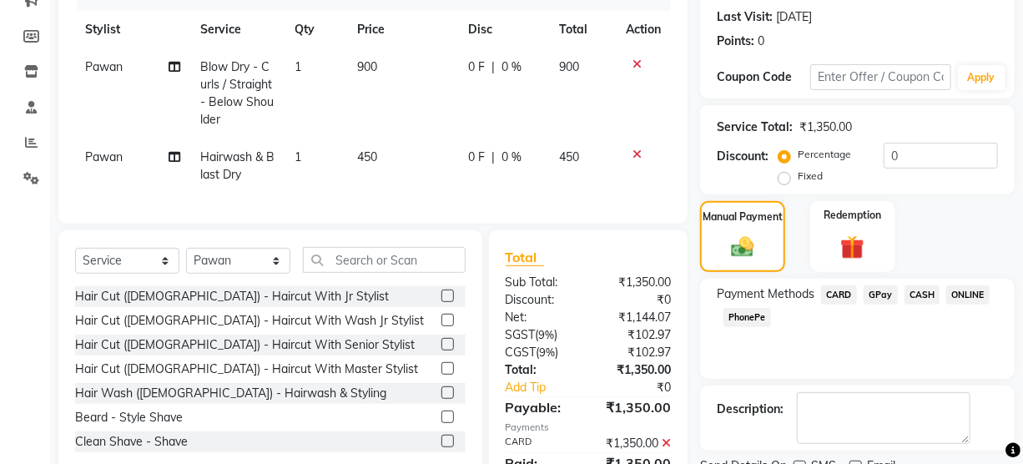
scroll to position [303, 0]
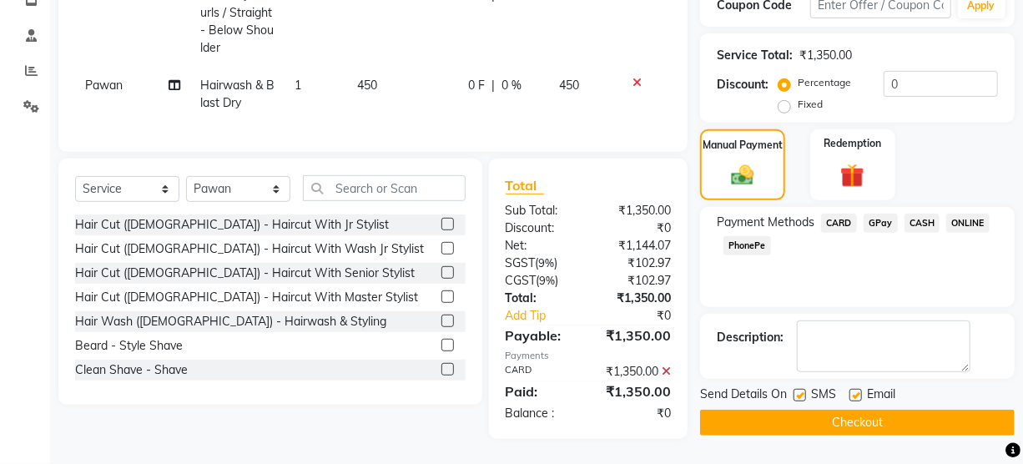
click at [857, 389] on label at bounding box center [855, 395] width 13 height 13
click at [857, 391] on input "checkbox" at bounding box center [854, 396] width 11 height 11
checkbox input "false"
click at [795, 390] on label at bounding box center [800, 395] width 13 height 13
click at [795, 391] on input "checkbox" at bounding box center [799, 396] width 11 height 11
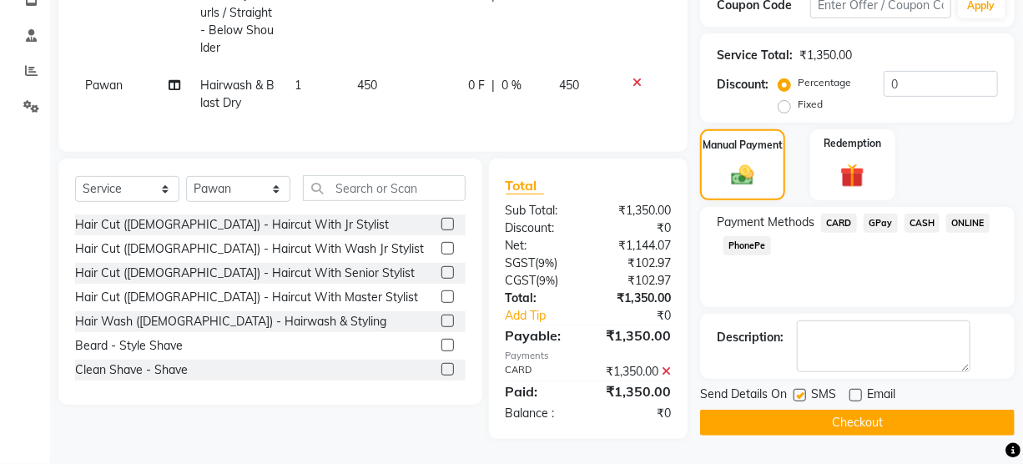
checkbox input "false"
click at [794, 416] on button "Checkout" at bounding box center [857, 423] width 315 height 26
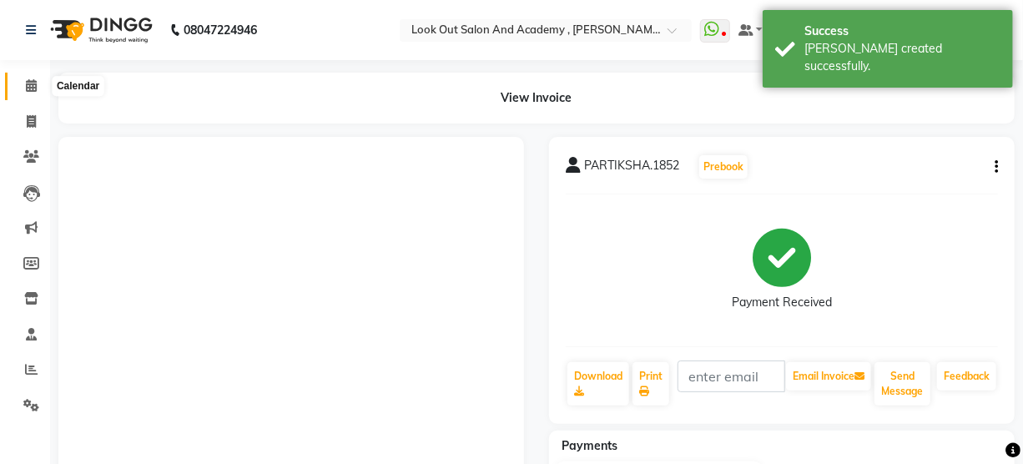
click at [26, 89] on icon at bounding box center [31, 85] width 11 height 13
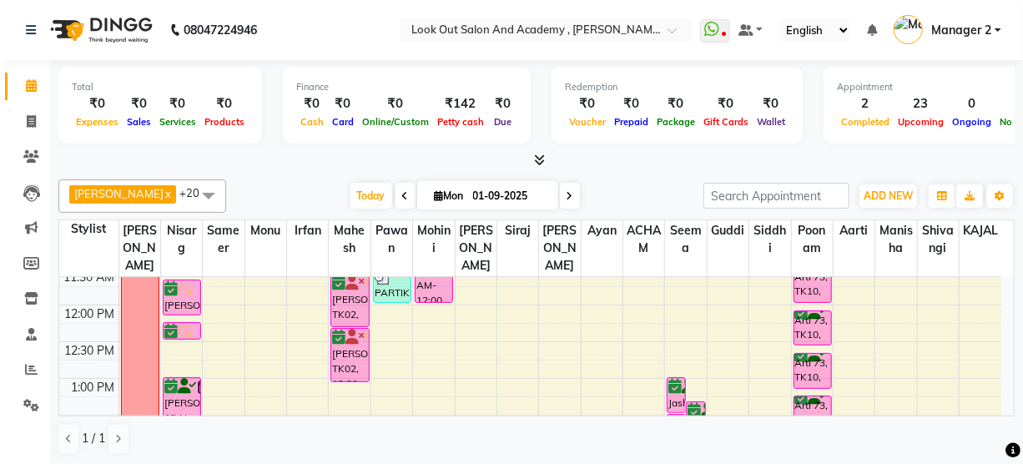
scroll to position [303, 0]
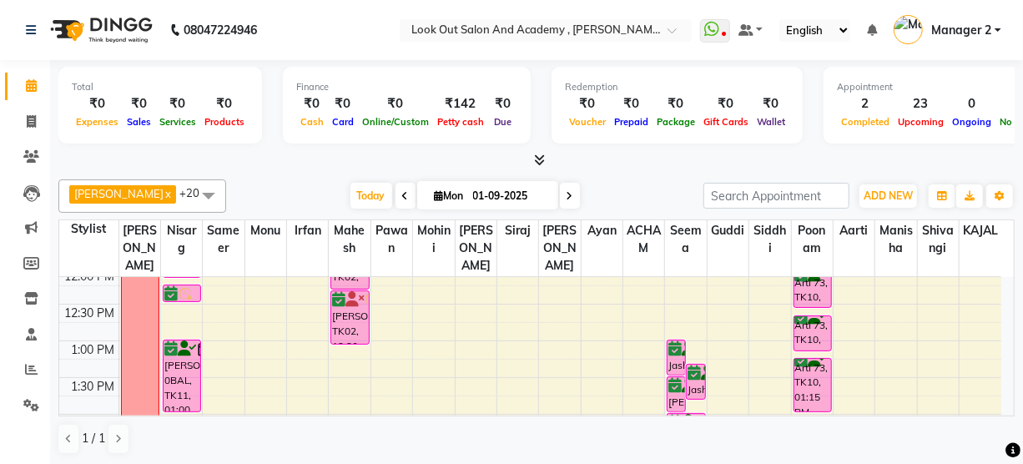
click at [584, 191] on div "[DATE] [DATE]" at bounding box center [464, 196] width 461 height 25
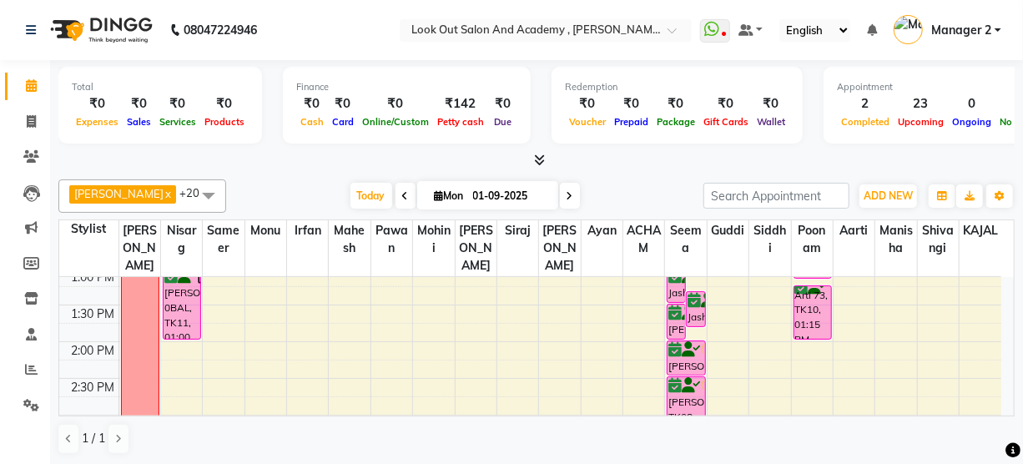
scroll to position [379, 0]
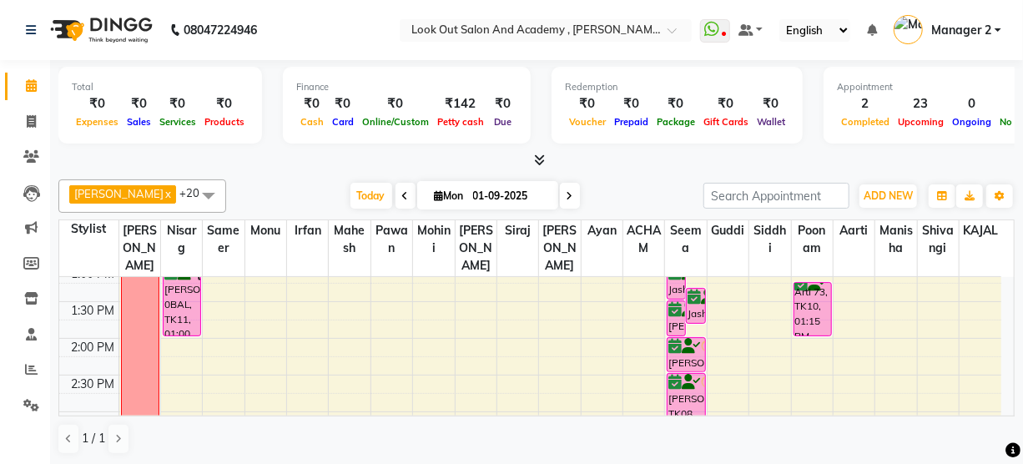
click at [178, 364] on div "8:00 AM 8:30 AM 9:00 AM 9:30 AM 10:00 AM 10:30 AM 11:00 AM 11:30 AM 12:00 PM 12…" at bounding box center [530, 448] width 942 height 1101
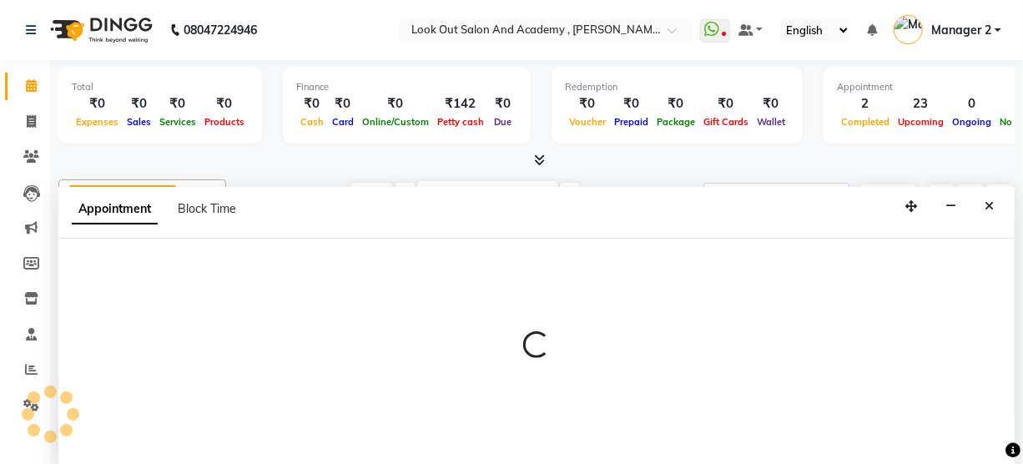
scroll to position [0, 0]
select select "28198"
select select "840"
select select "tentative"
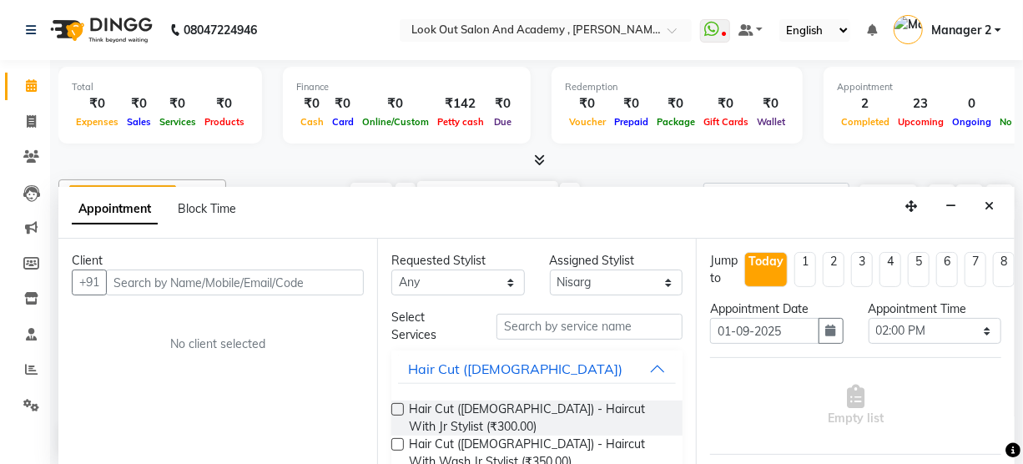
click at [208, 285] on input "text" at bounding box center [235, 283] width 258 height 26
click at [196, 284] on input "text" at bounding box center [235, 283] width 258 height 26
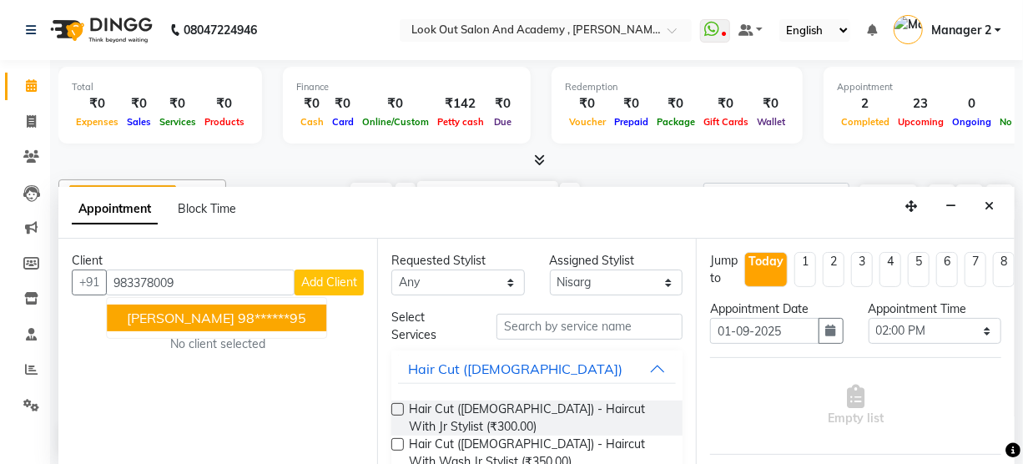
click at [197, 311] on span "[PERSON_NAME]" at bounding box center [181, 318] width 108 height 17
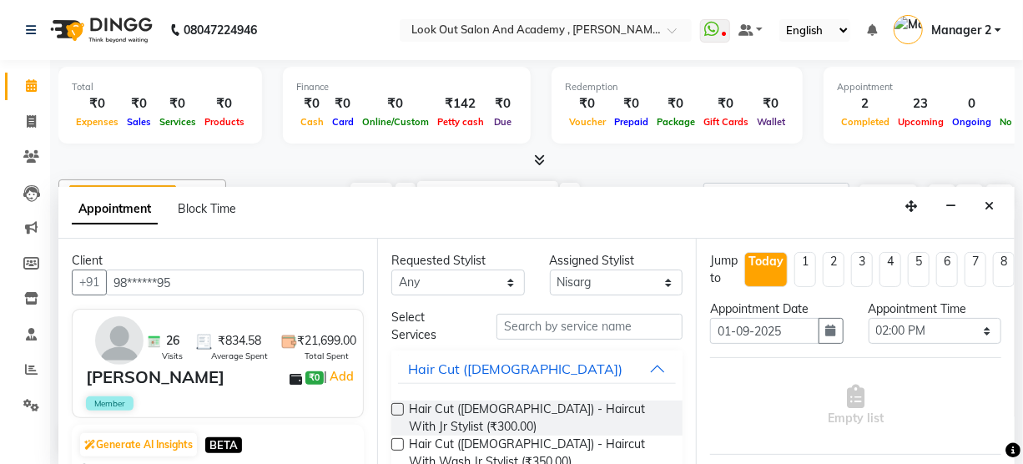
type input "98******95"
click at [490, 275] on select "Any [PERSON_NAME] [PERSON_NAME] [PERSON_NAME] [PERSON_NAME] KAJAL Mahesh [PERSO…" at bounding box center [458, 283] width 134 height 26
select select "28198"
click at [570, 325] on div "Requested Stylist Any [PERSON_NAME] [PERSON_NAME] [PERSON_NAME] [PERSON_NAME] K…" at bounding box center [536, 352] width 319 height 227
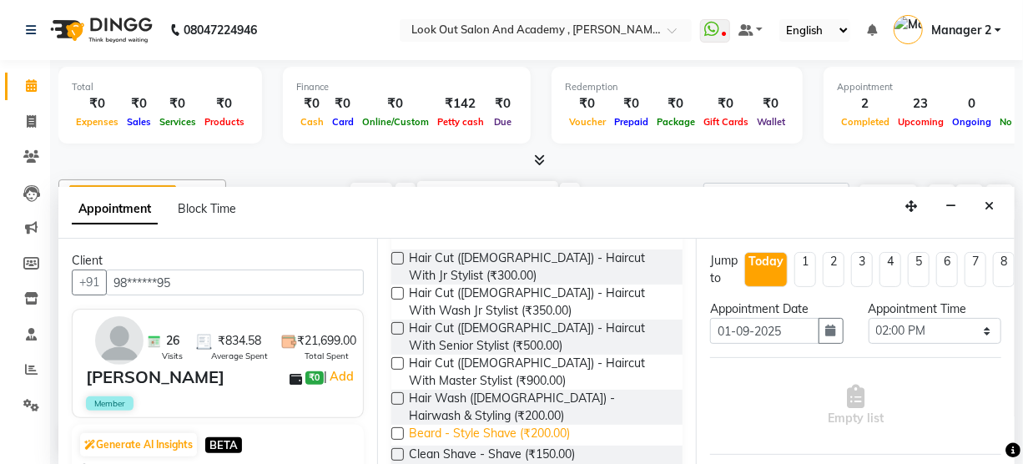
scroll to position [227, 0]
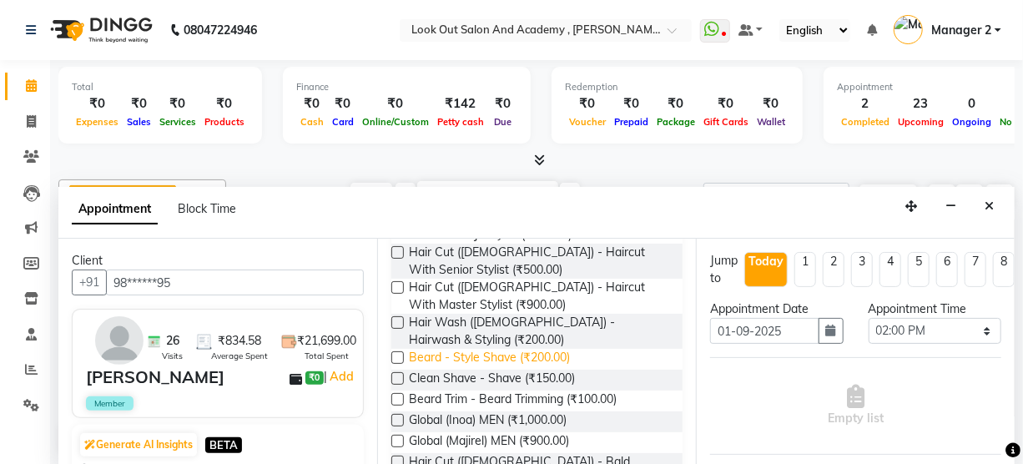
click at [456, 351] on span "Beard - Style Shave (₹200.00)" at bounding box center [489, 359] width 161 height 21
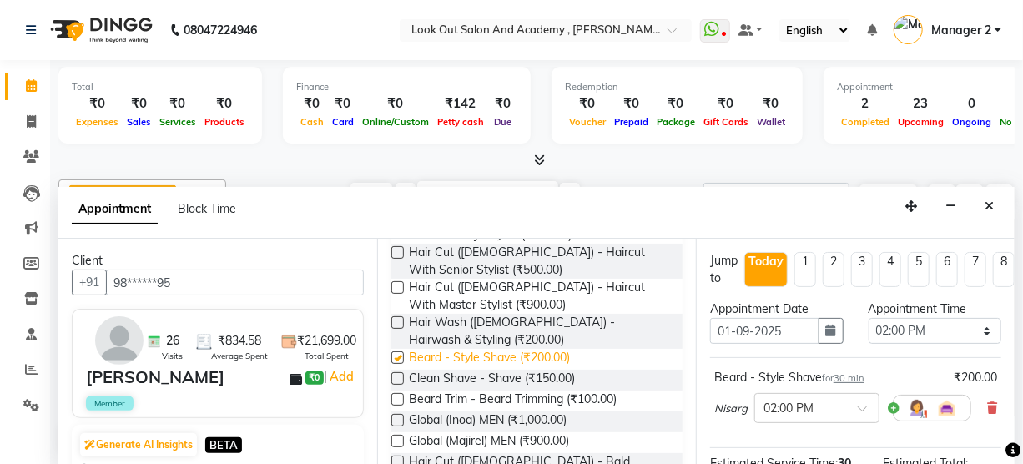
checkbox input "false"
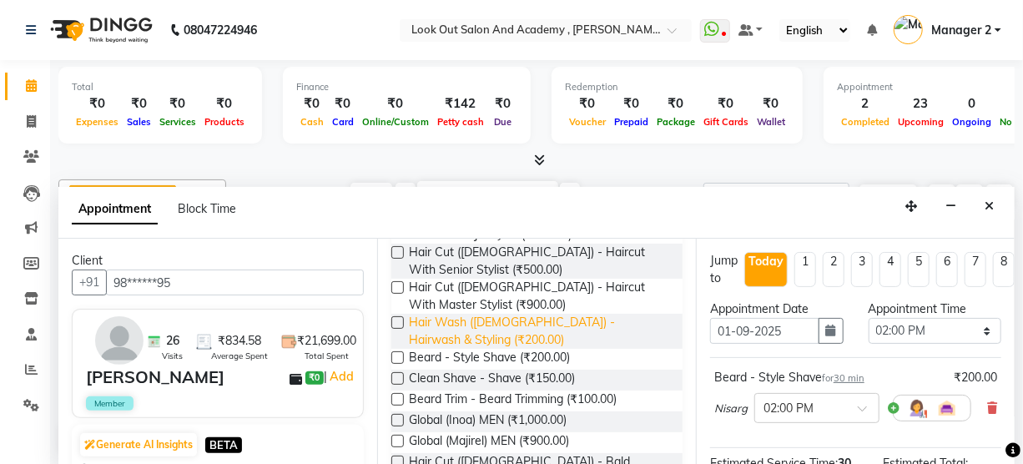
scroll to position [151, 0]
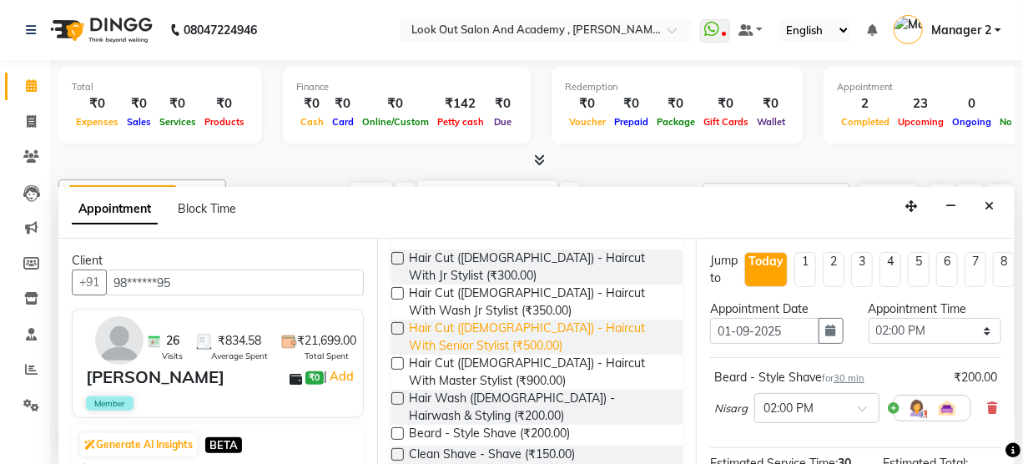
click at [449, 333] on span "Hair Cut ([DEMOGRAPHIC_DATA]) - Haircut With Senior Stylist (₹500.00)" at bounding box center [539, 337] width 260 height 35
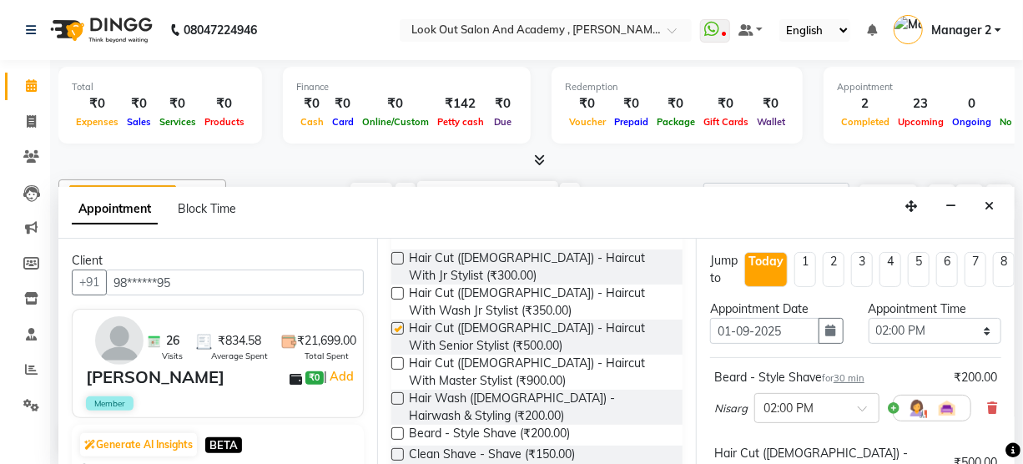
checkbox input "false"
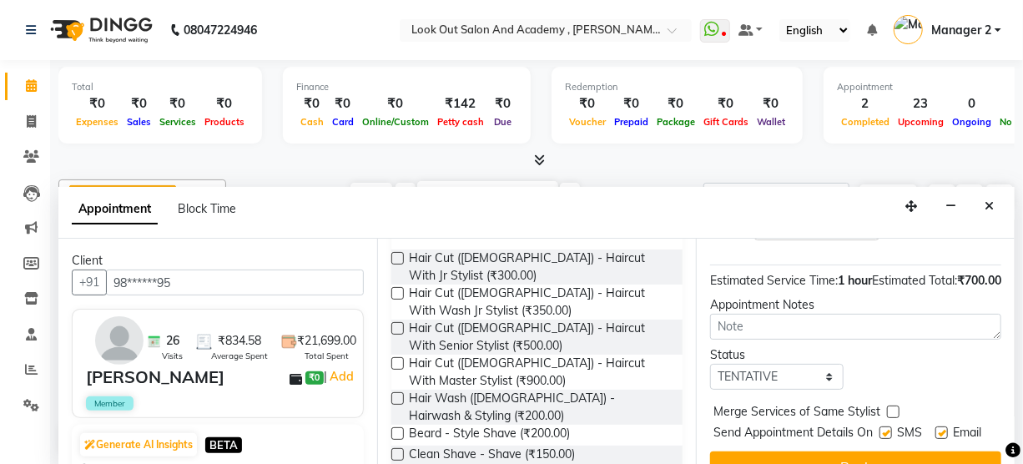
scroll to position [303, 0]
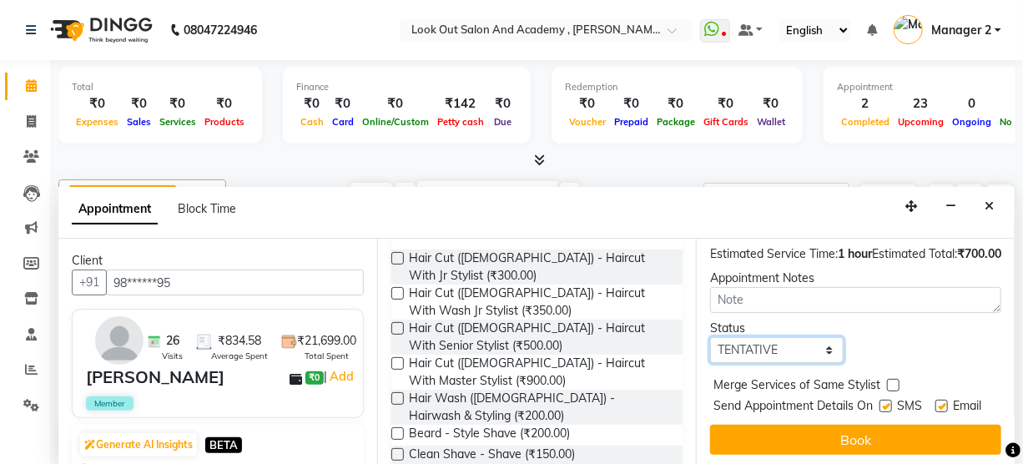
click at [764, 363] on select "Select TENTATIVE CONFIRM CHECK-IN UPCOMING" at bounding box center [777, 350] width 134 height 26
select select "confirm booking"
click at [710, 352] on select "Select TENTATIVE CONFIRM CHECK-IN UPCOMING" at bounding box center [777, 350] width 134 height 26
click at [879, 412] on label at bounding box center [885, 406] width 13 height 13
click at [879, 413] on input "checkbox" at bounding box center [884, 407] width 11 height 11
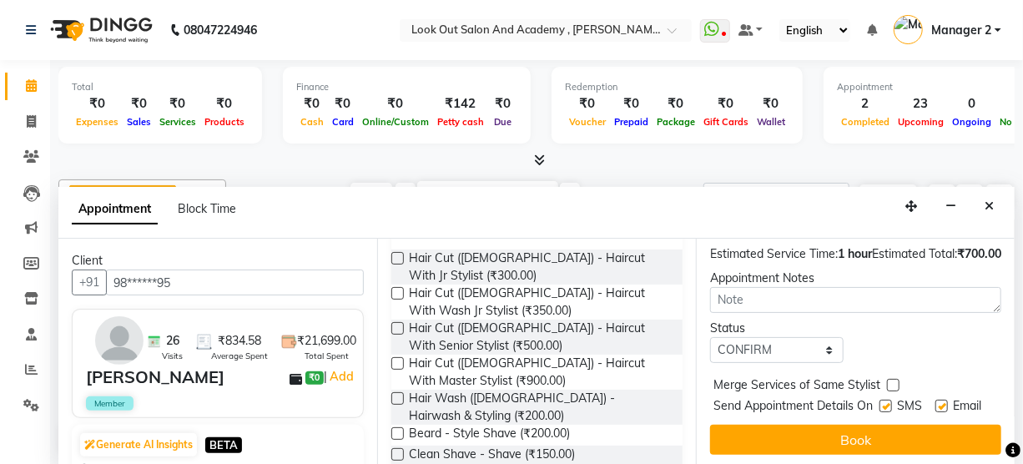
checkbox input "false"
click at [935, 412] on label at bounding box center [941, 406] width 13 height 13
click at [935, 413] on input "checkbox" at bounding box center [940, 407] width 11 height 11
checkbox input "false"
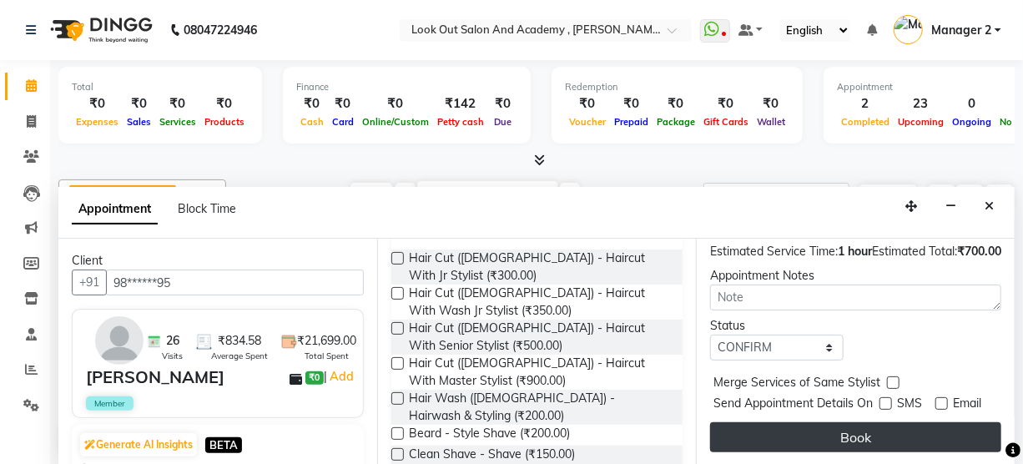
scroll to position [350, 0]
click at [842, 422] on button "Book" at bounding box center [855, 437] width 291 height 30
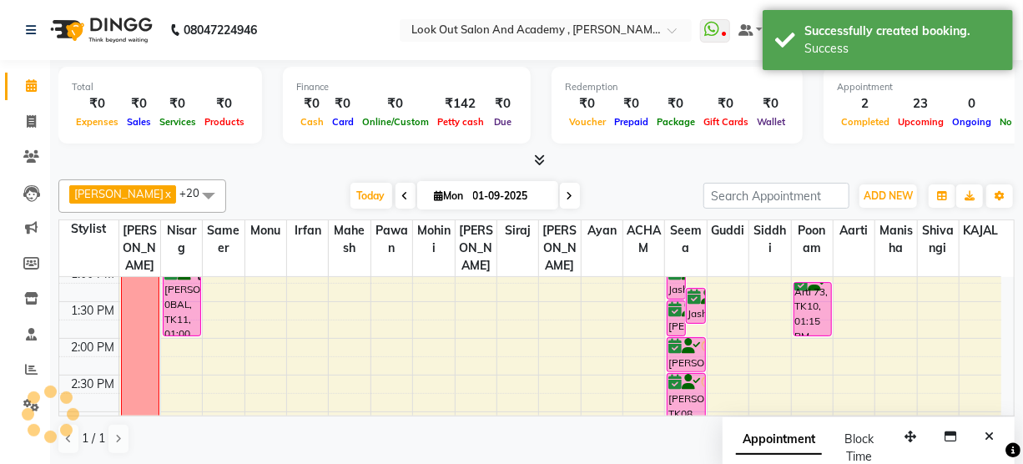
scroll to position [0, 0]
